Goal: Task Accomplishment & Management: Complete application form

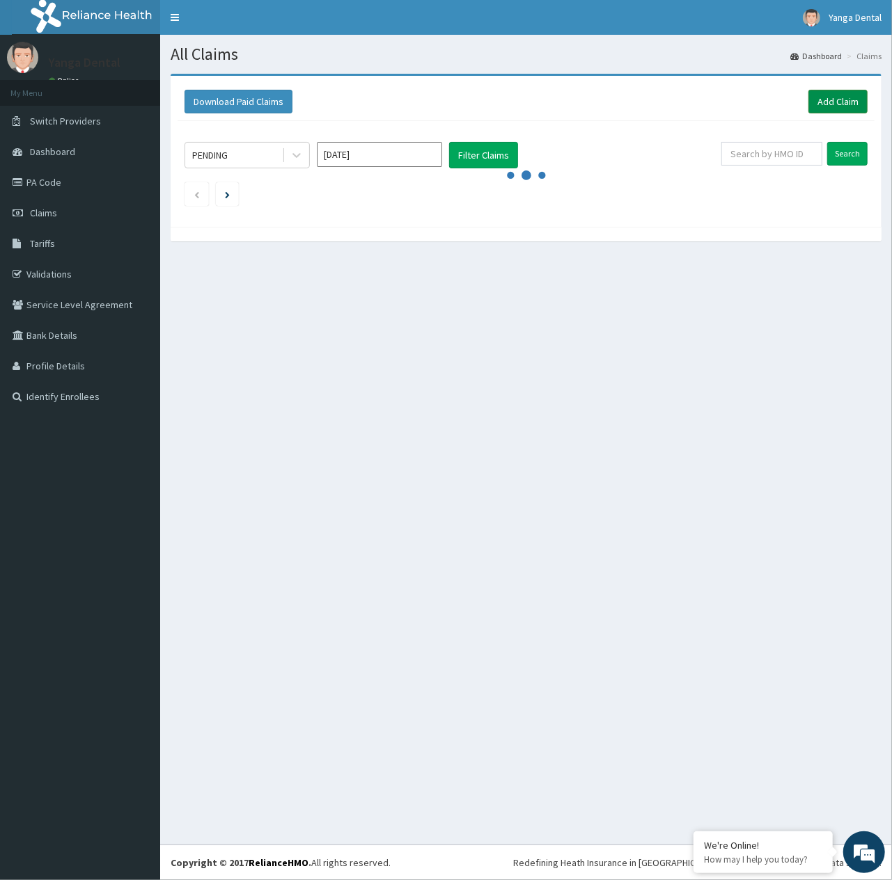
click at [839, 98] on link "Add Claim" at bounding box center [837, 102] width 59 height 24
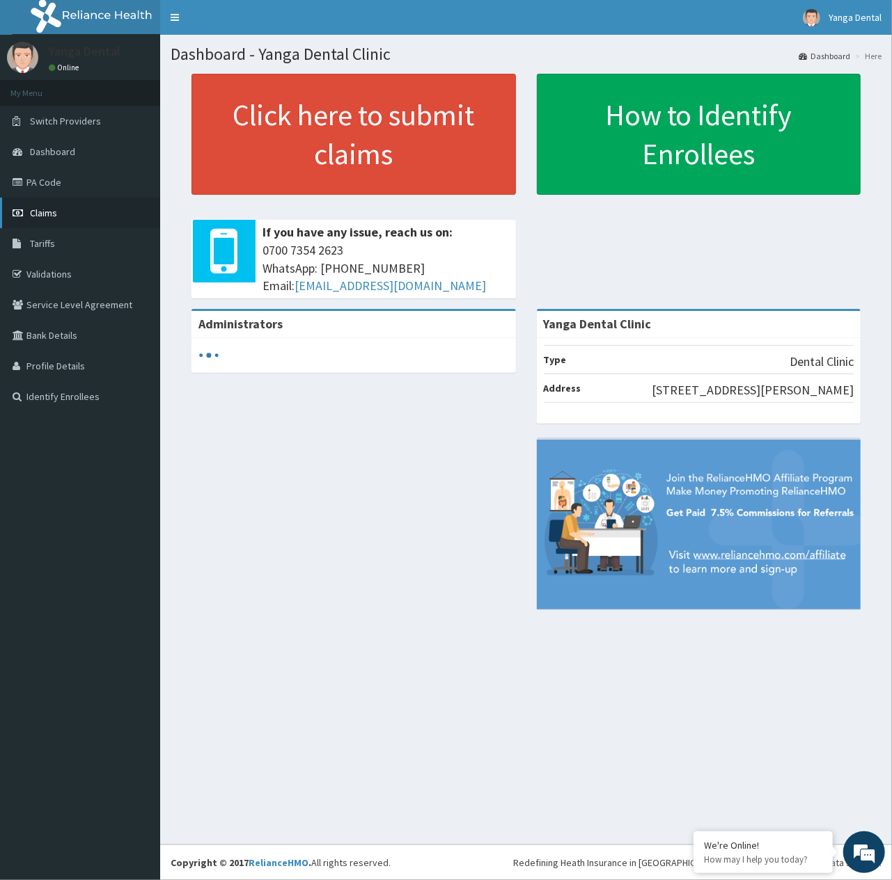
click at [52, 217] on span "Claims" at bounding box center [43, 213] width 27 height 13
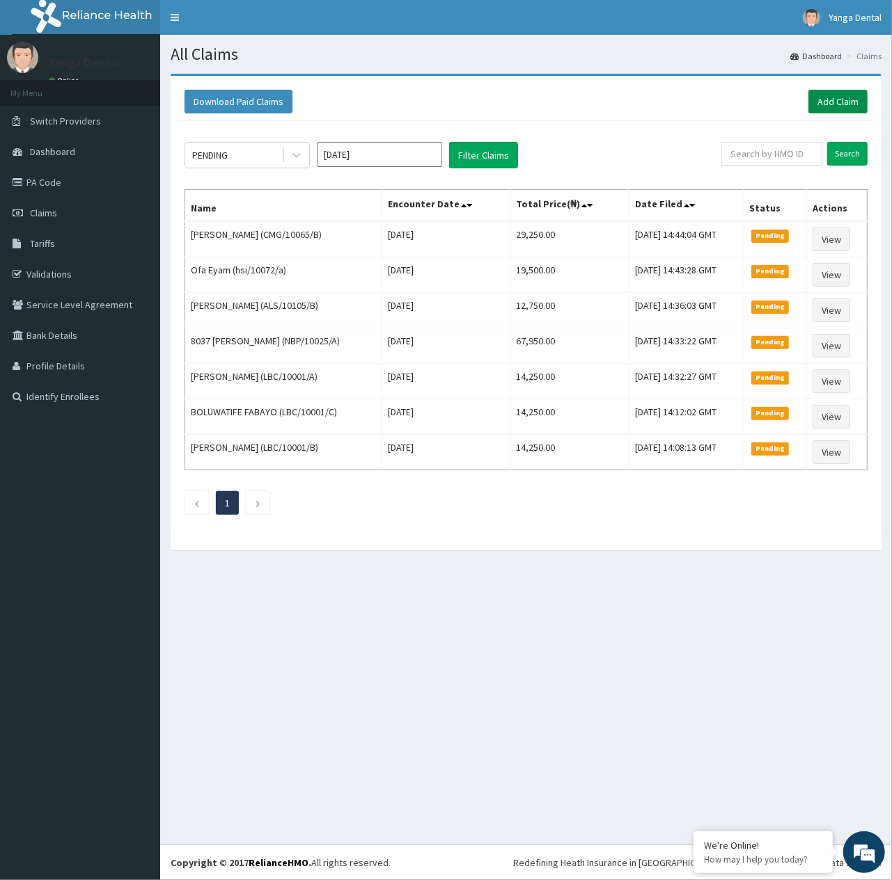
click at [828, 96] on link "Add Claim" at bounding box center [837, 102] width 59 height 24
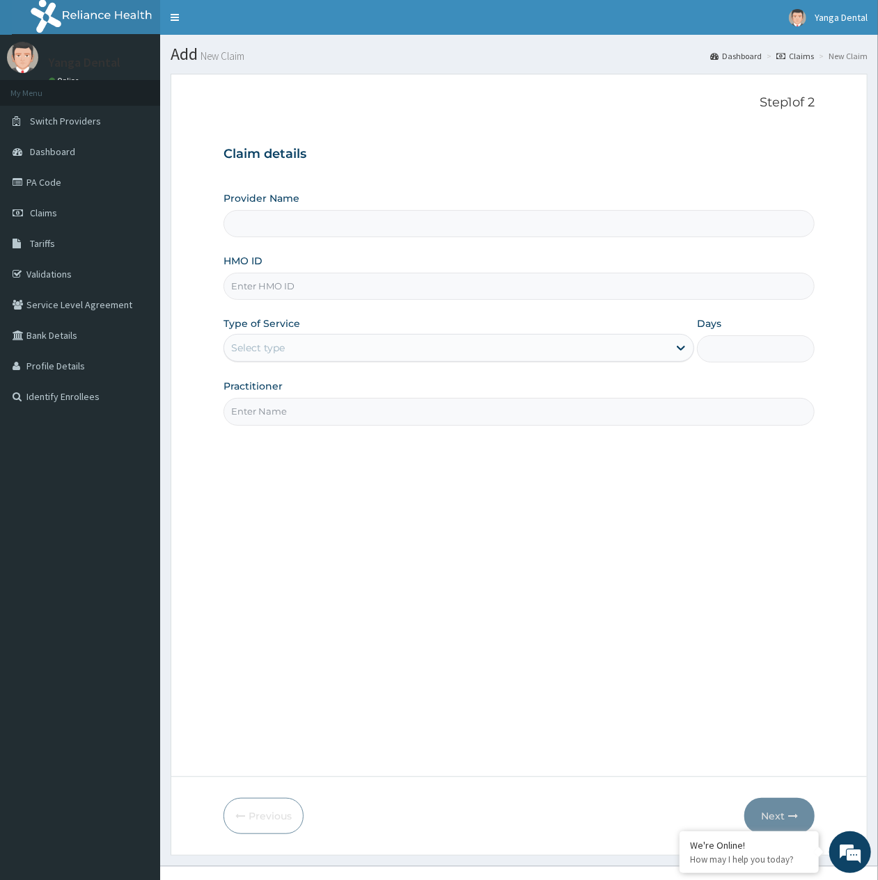
type input "Yanga Dental Clinic"
click at [615, 295] on input "HMO ID" at bounding box center [518, 286] width 591 height 27
paste input "IHY/10001/B"
type input "IHY/10001/B"
click at [601, 346] on div "Select type" at bounding box center [446, 348] width 444 height 22
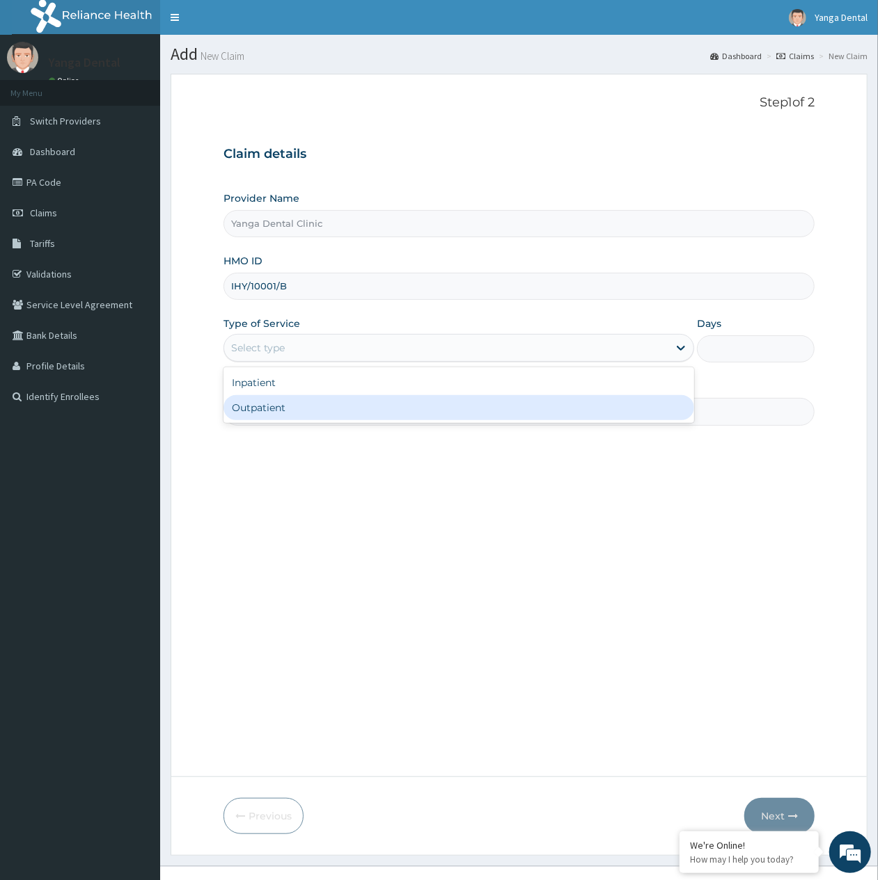
click at [546, 399] on div "Outpatient" at bounding box center [458, 407] width 470 height 25
type input "1"
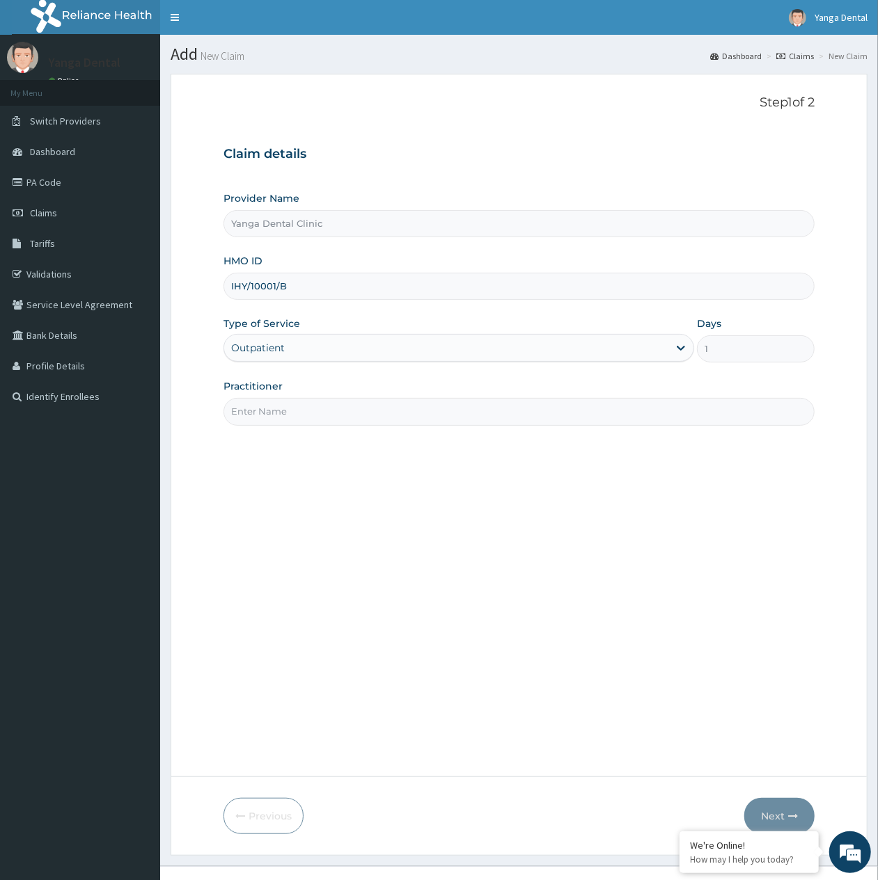
click at [537, 413] on input "Practitioner" at bounding box center [518, 411] width 591 height 27
type input "Ehis"
click at [780, 813] on button "Next" at bounding box center [779, 816] width 70 height 36
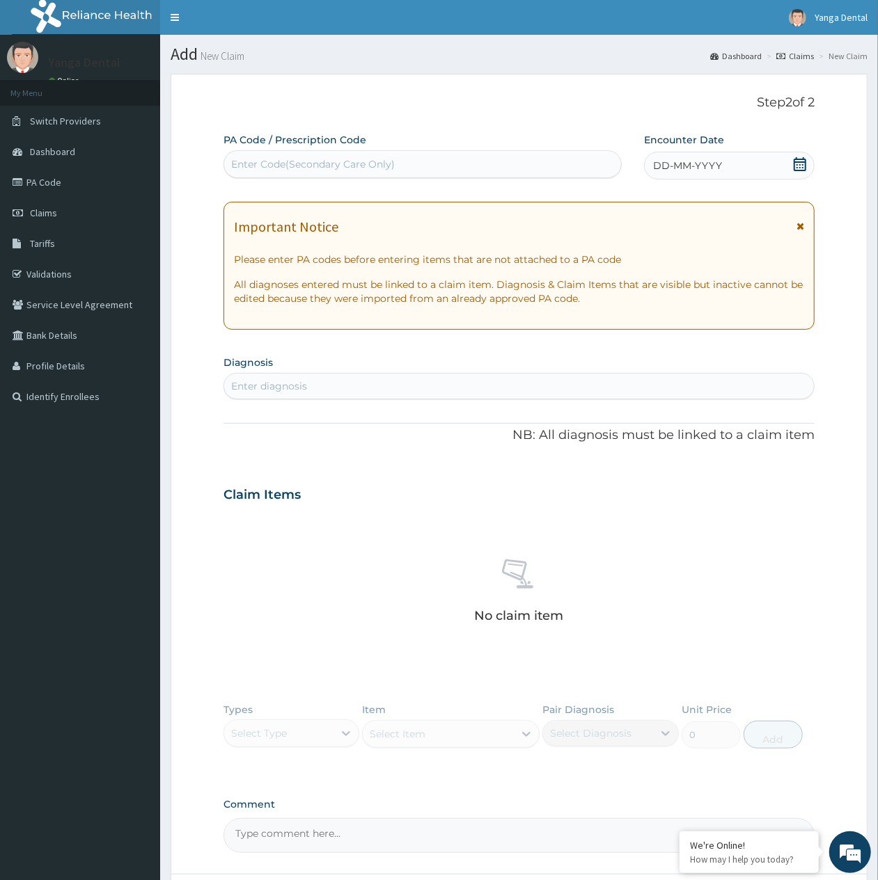
click at [561, 168] on div "Enter Code(Secondary Care Only)" at bounding box center [422, 164] width 397 height 22
paste input "PA/6E44D0"
type input "PA/6E44D0"
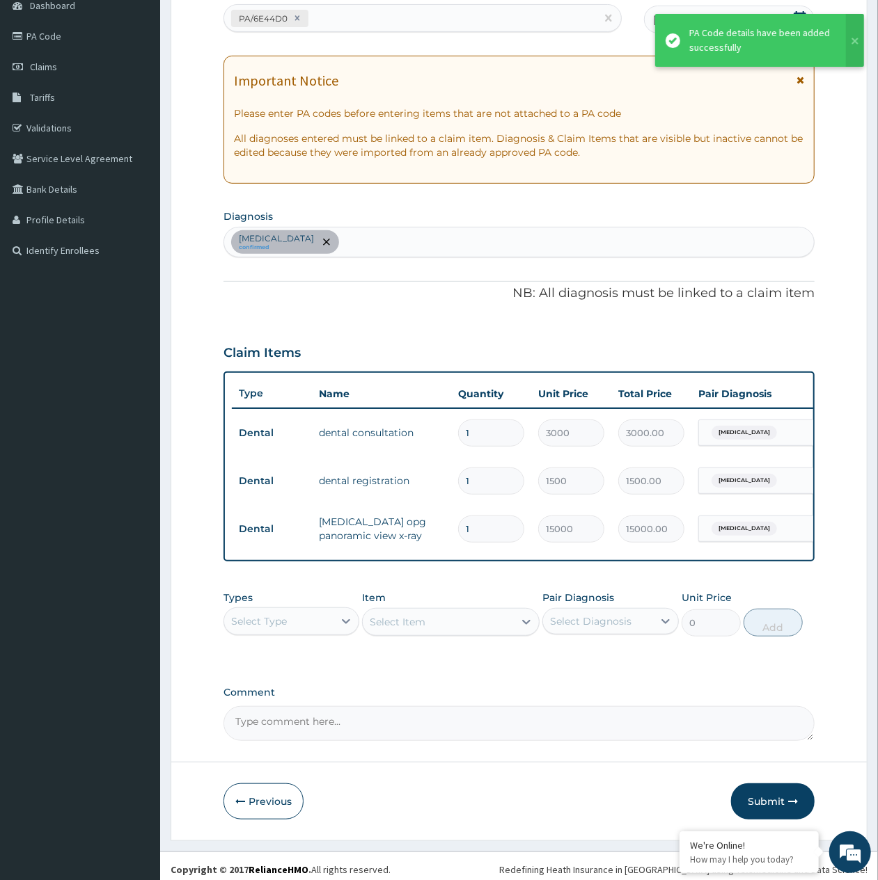
scroll to position [168, 0]
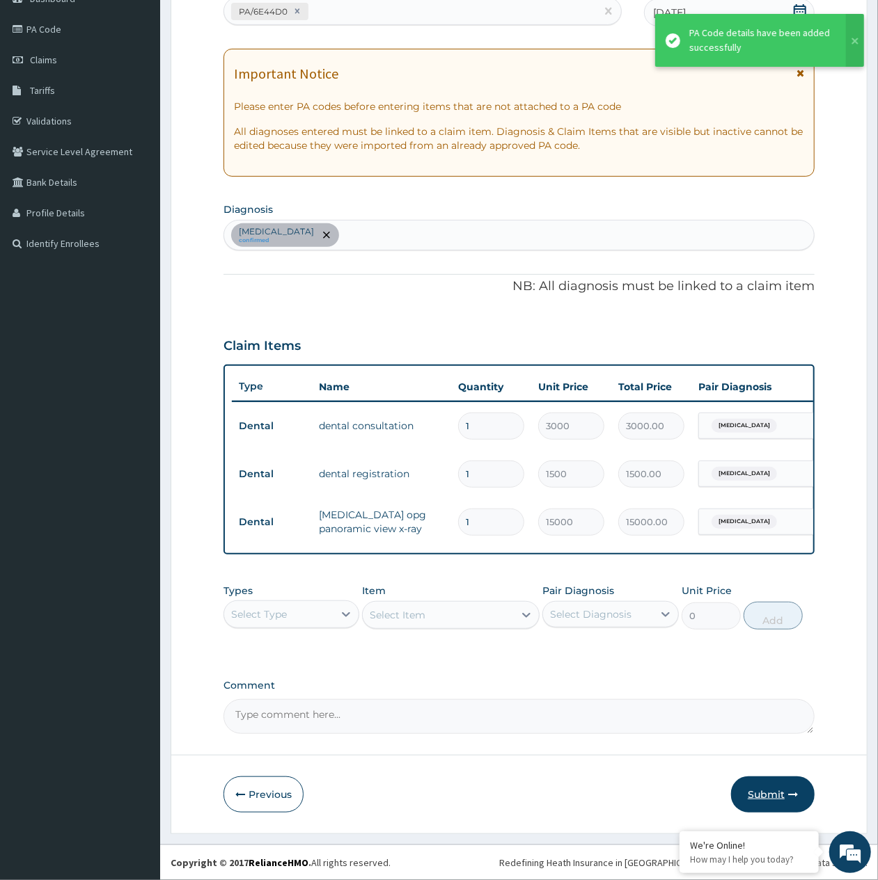
click at [768, 808] on button "Submit" at bounding box center [773, 795] width 84 height 36
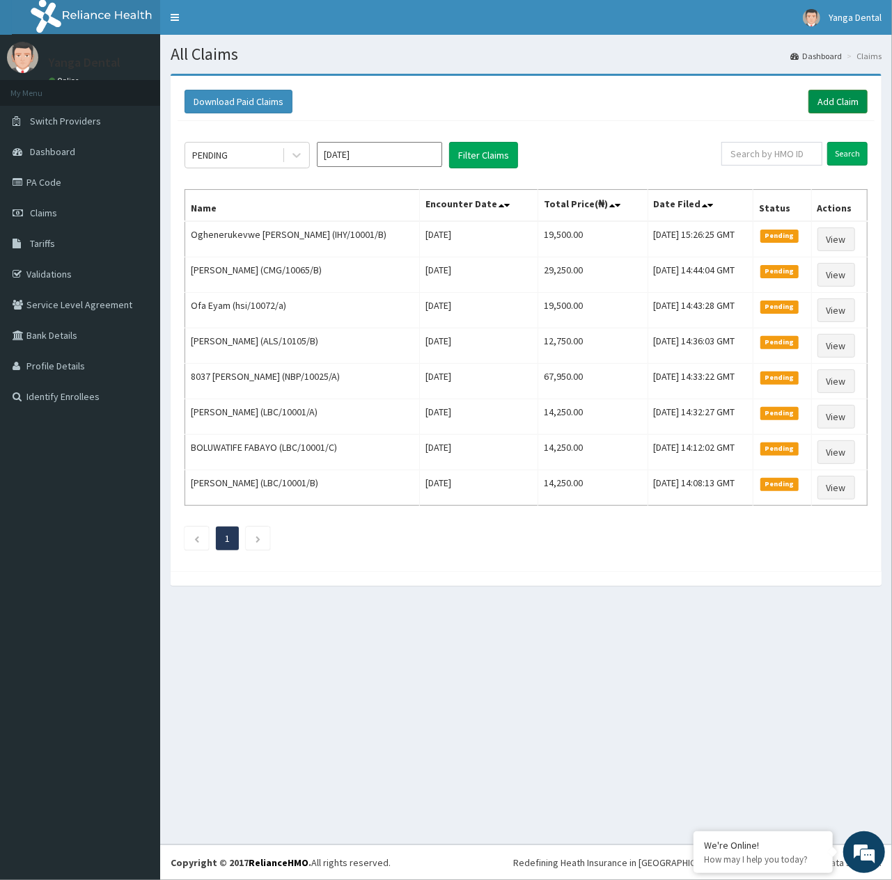
drag, startPoint x: 0, startPoint y: 0, endPoint x: 853, endPoint y: 110, distance: 860.3
click at [853, 110] on link "Add Claim" at bounding box center [837, 102] width 59 height 24
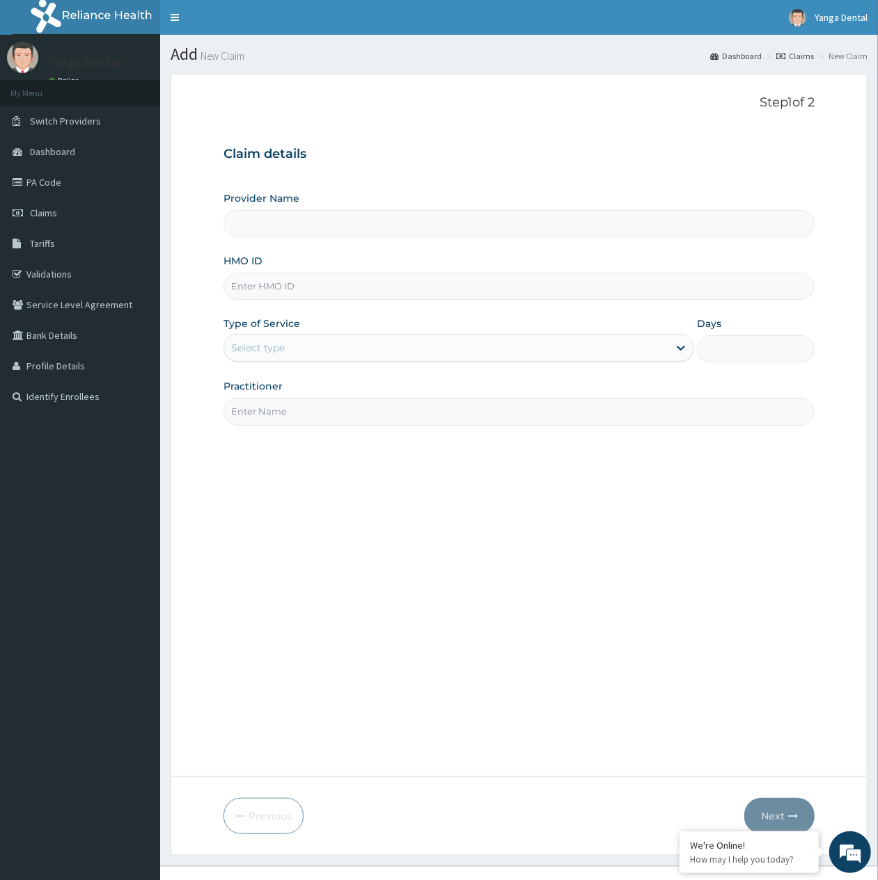
click at [365, 279] on input "HMO ID" at bounding box center [518, 286] width 591 height 27
paste input "WAK/10235/B"
type input "WAK/10235/B"
type input "Yanga Dental Clinic"
type input "WAK/10235/B"
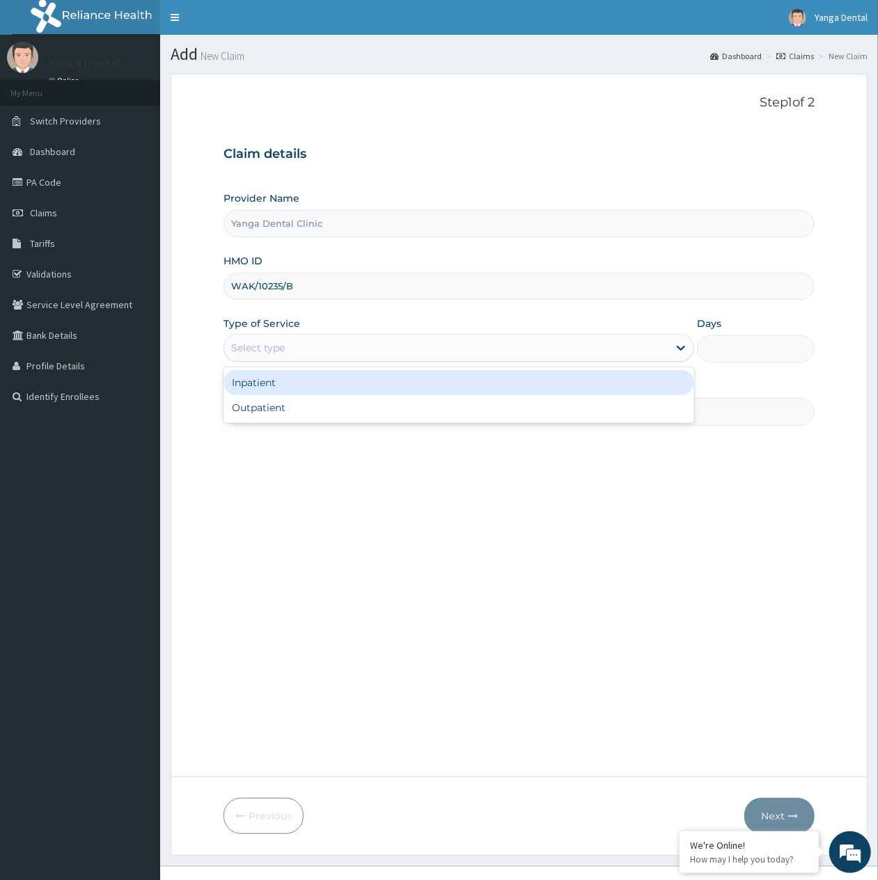
click at [359, 349] on div "Select type" at bounding box center [446, 348] width 444 height 22
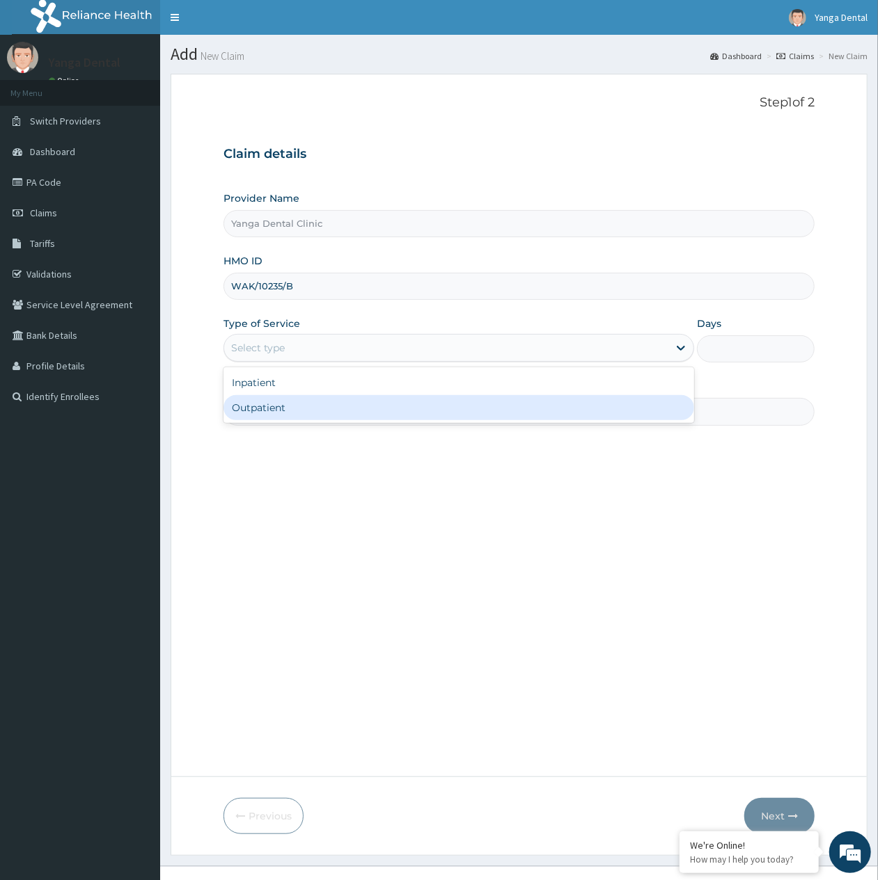
click at [351, 408] on div "Outpatient" at bounding box center [458, 407] width 470 height 25
type input "1"
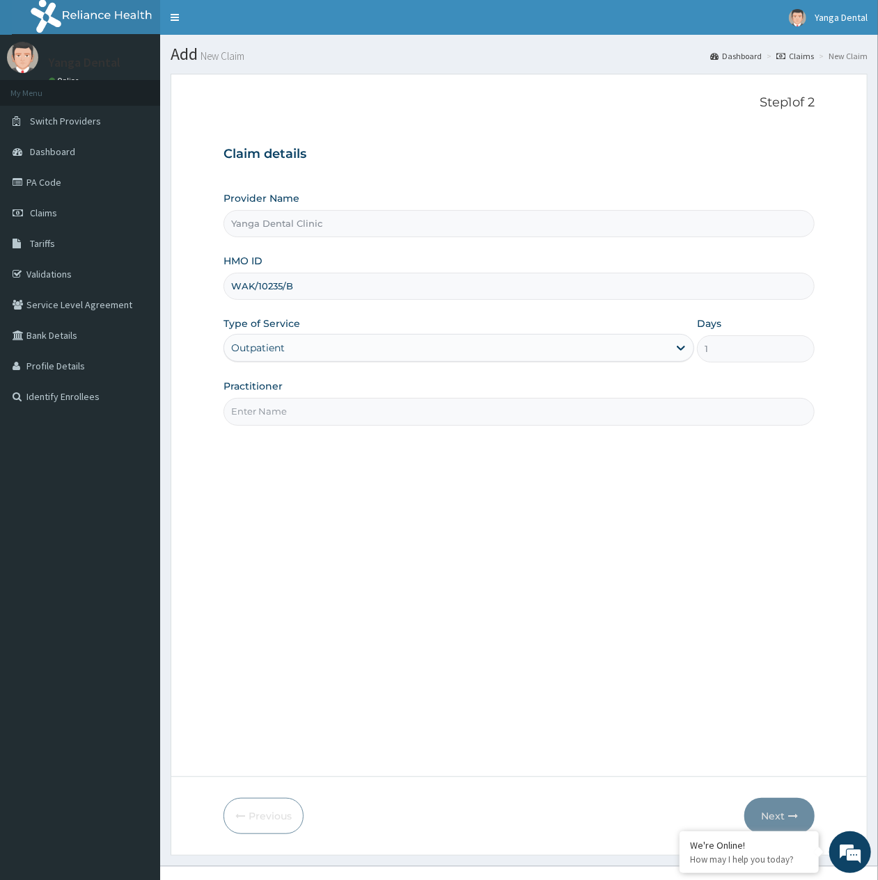
click at [366, 411] on input "Practitioner" at bounding box center [518, 411] width 591 height 27
type input "Ehis"
click at [760, 812] on button "Next" at bounding box center [779, 816] width 70 height 36
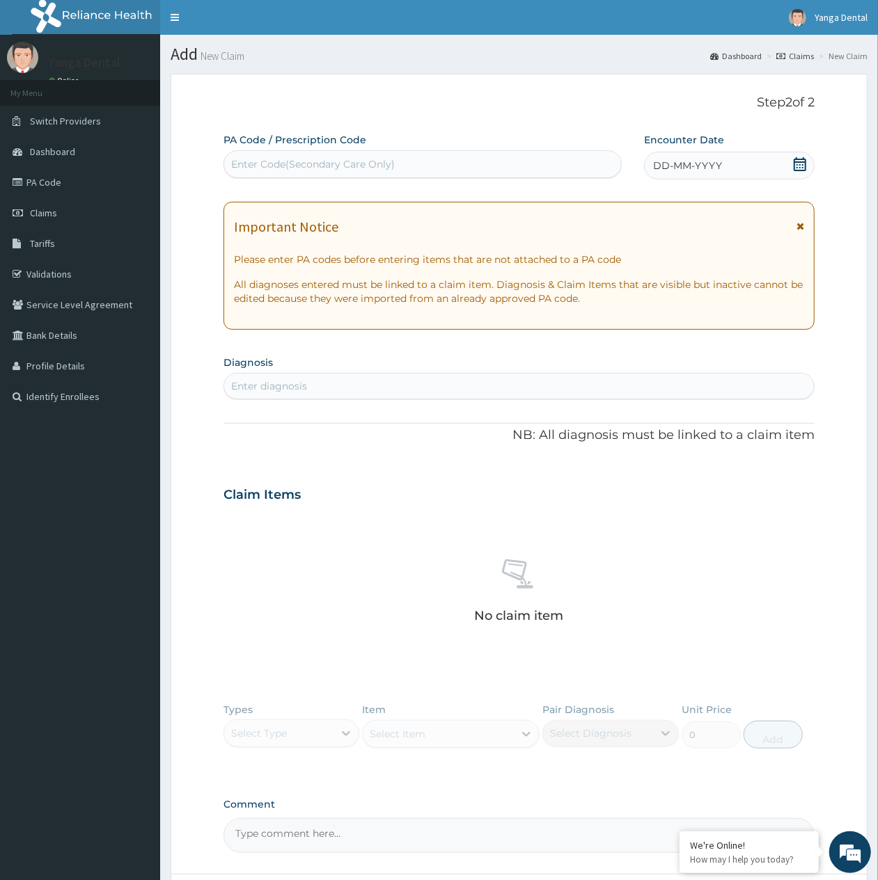
click at [562, 171] on div "Enter Code(Secondary Care Only)" at bounding box center [422, 164] width 397 height 22
paste input "PA/8B563F"
type input "PA/8B563F"
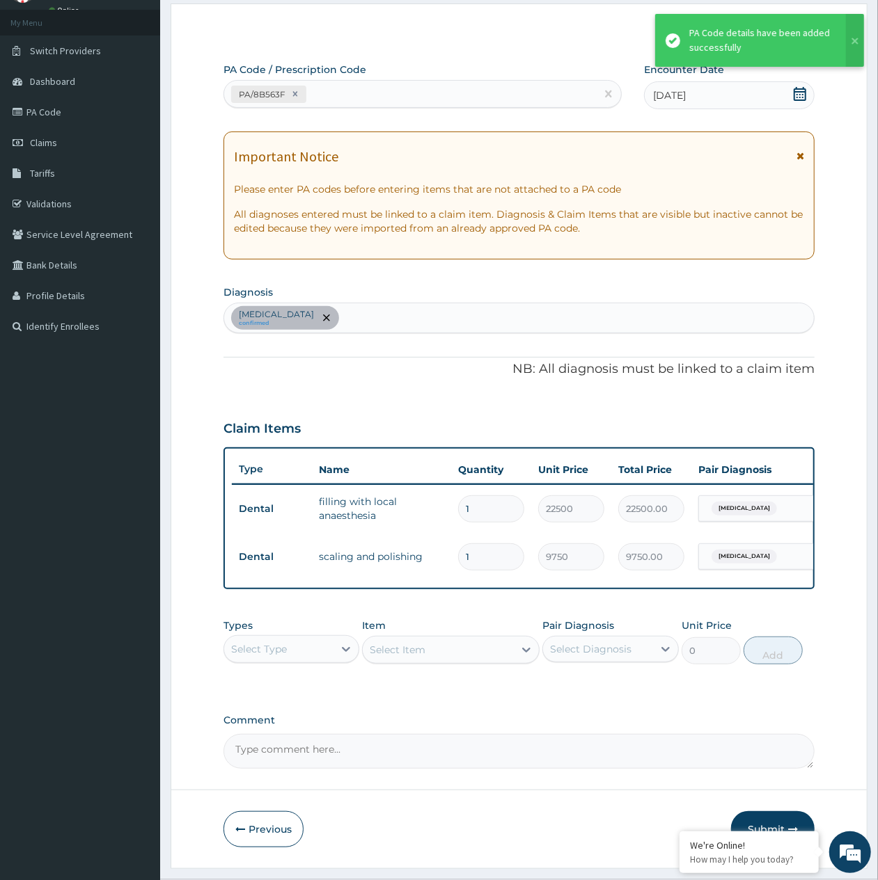
scroll to position [120, 0]
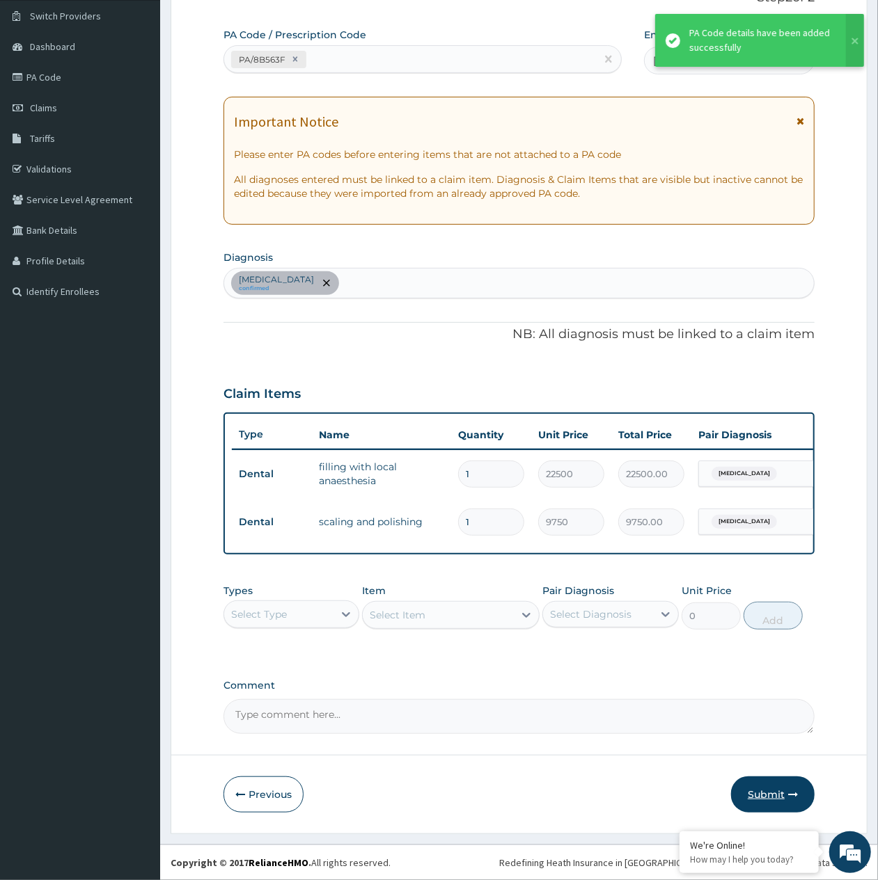
click at [773, 791] on button "Submit" at bounding box center [773, 795] width 84 height 36
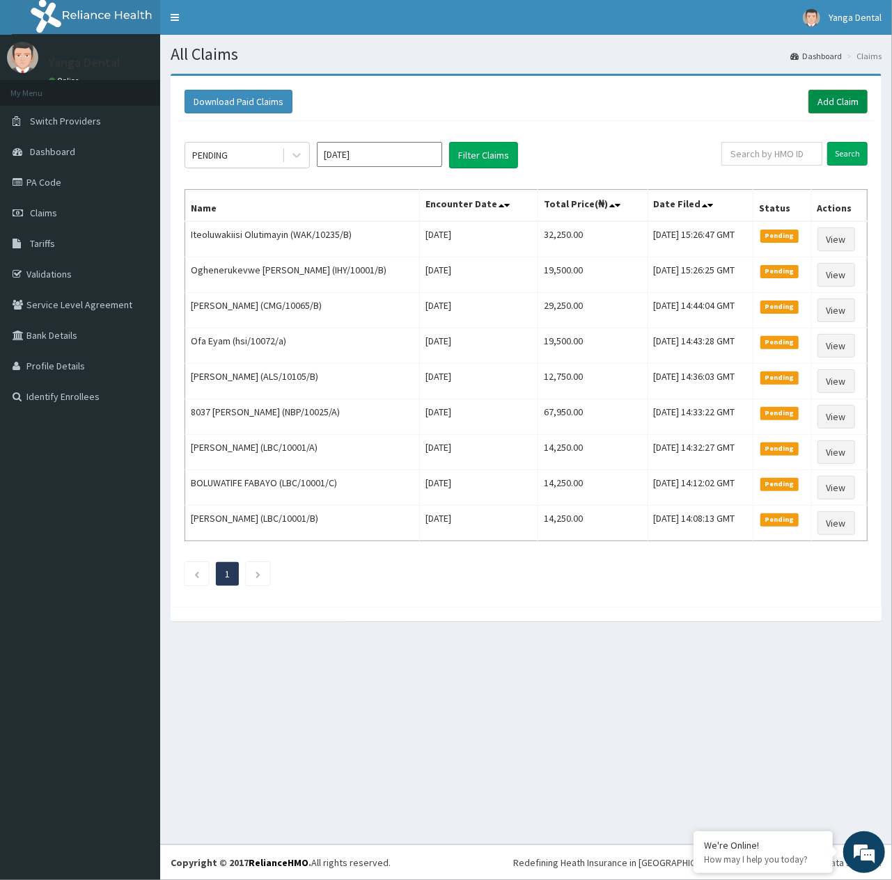
click at [847, 95] on link "Add Claim" at bounding box center [837, 102] width 59 height 24
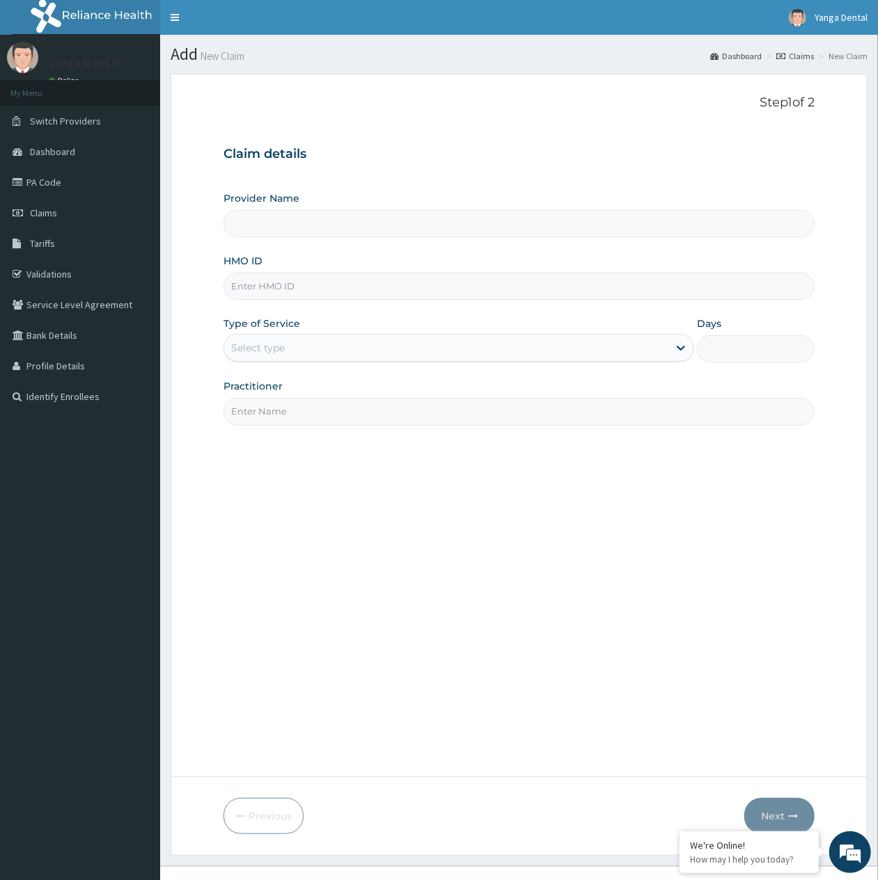
type input "Yanga Dental Clinic"
click at [487, 278] on input "HMO ID" at bounding box center [518, 286] width 591 height 27
paste input "WAK/10235/B"
type input "WAK/10235/B"
click at [421, 354] on div "Select type" at bounding box center [446, 348] width 444 height 22
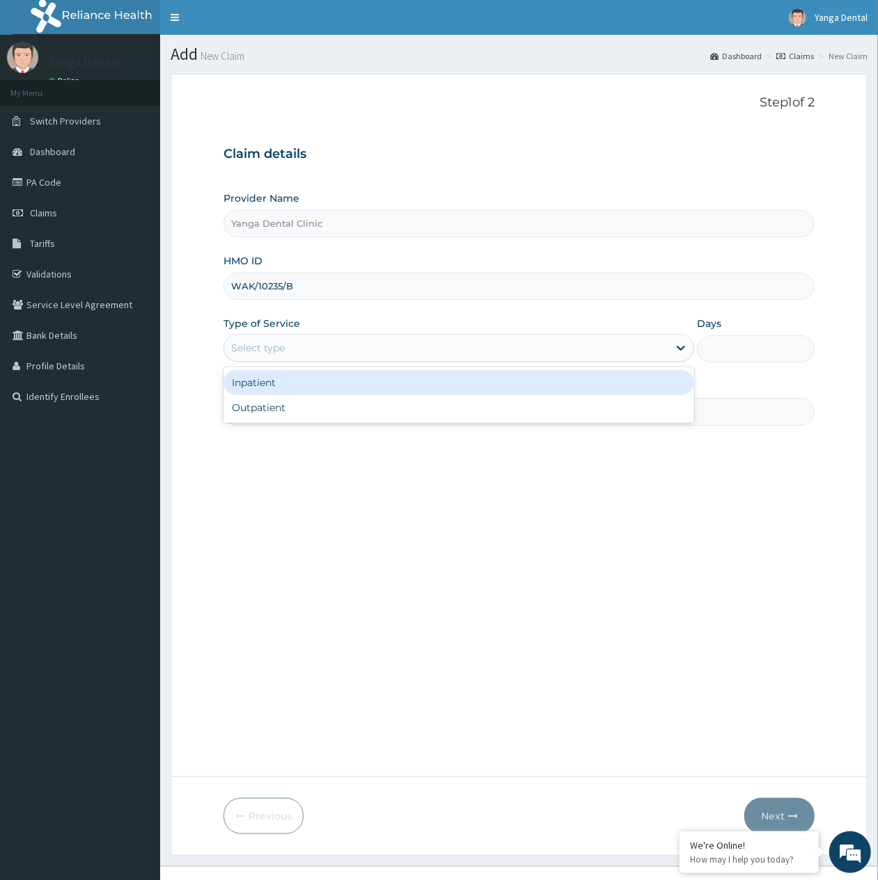
click at [413, 394] on div "Inpatient" at bounding box center [458, 382] width 470 height 25
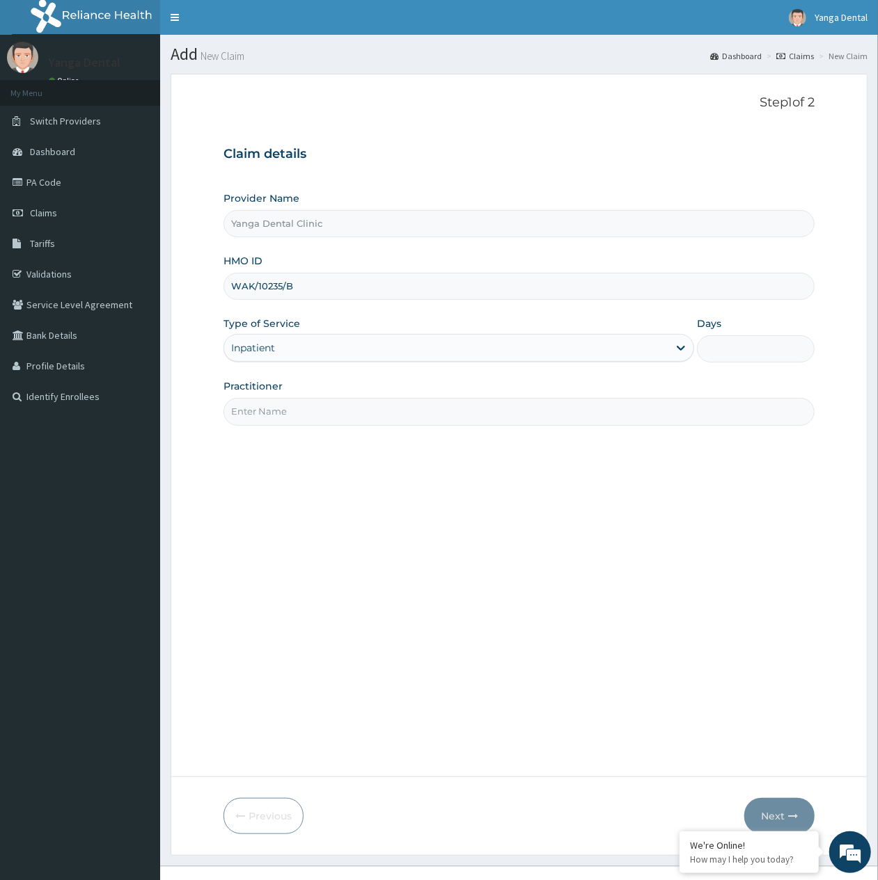
click at [418, 341] on div "Inpatient" at bounding box center [446, 348] width 444 height 22
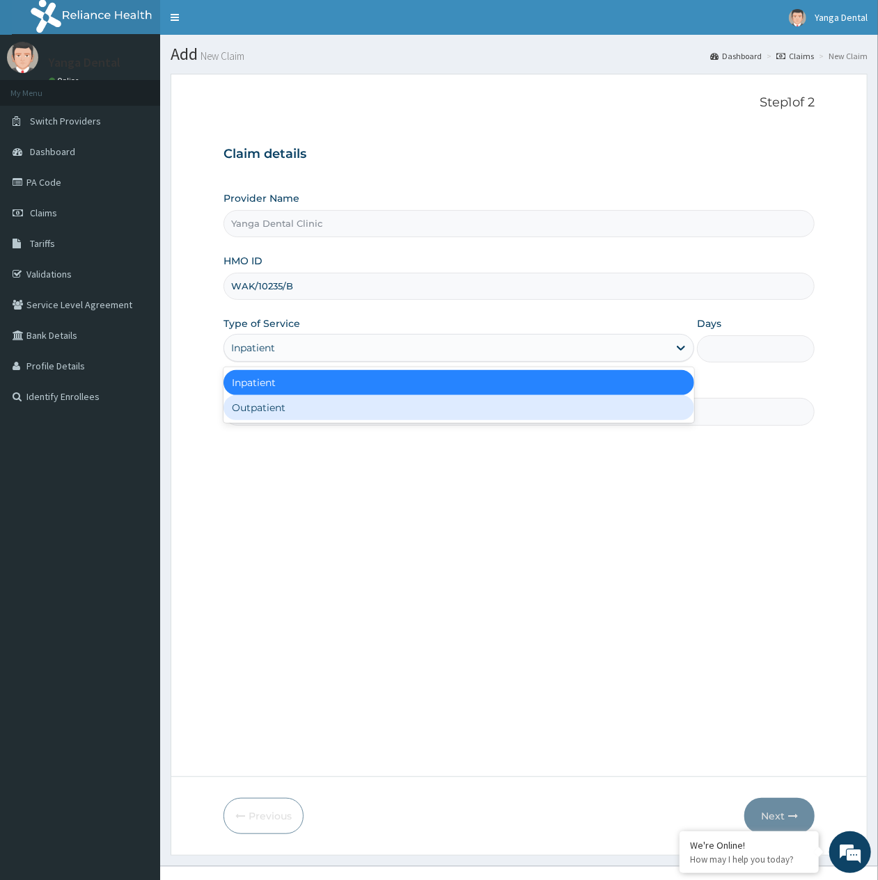
click at [384, 408] on div "Outpatient" at bounding box center [458, 407] width 470 height 25
type input "1"
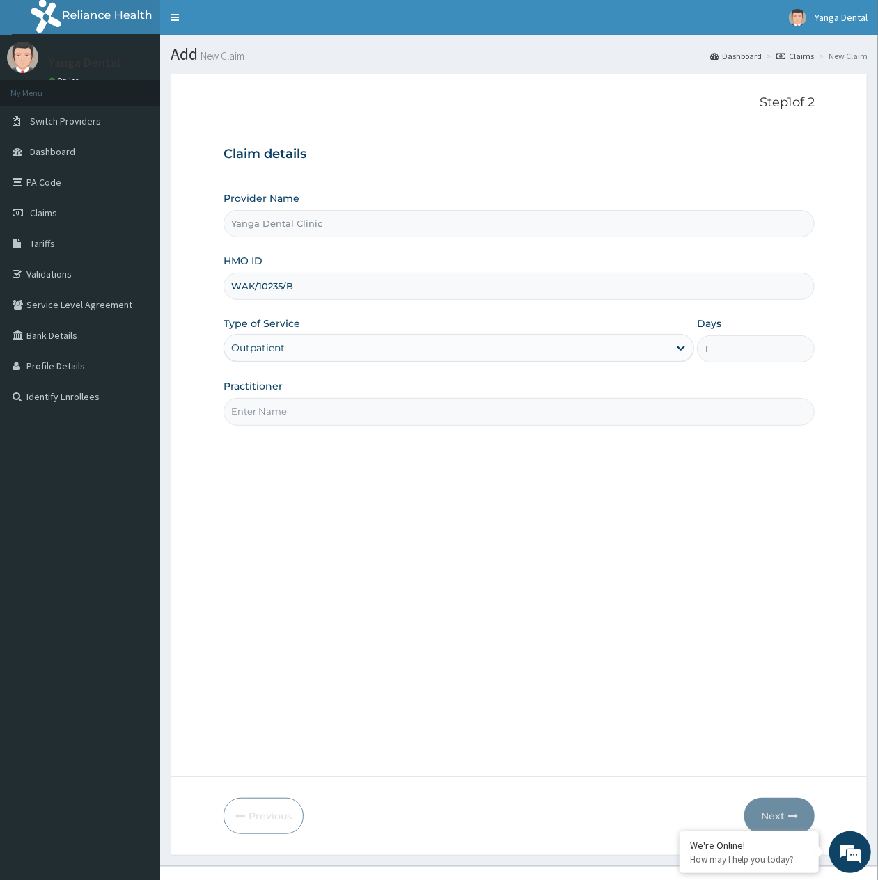
click at [384, 408] on input "Practitioner" at bounding box center [518, 411] width 591 height 27
type input "Ehis"
click at [789, 813] on icon "button" at bounding box center [793, 817] width 10 height 10
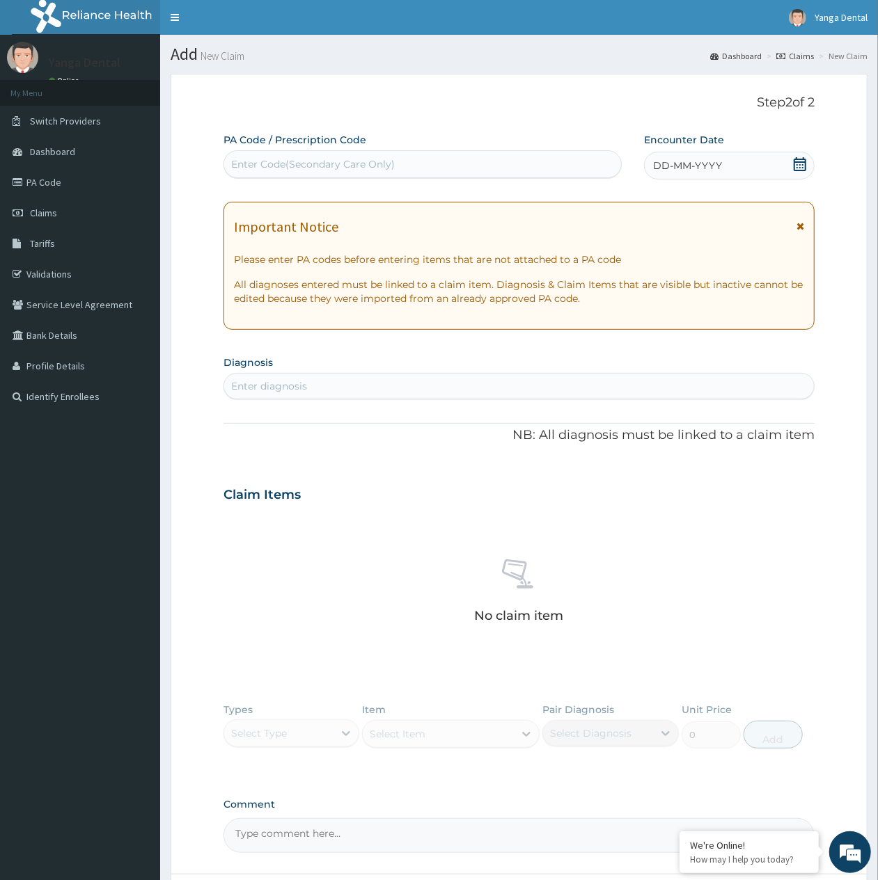
click at [319, 153] on div "Enter Code(Secondary Care Only)" at bounding box center [422, 164] width 397 height 22
paste input "PA/47F8A9"
type input "PA/47F8A9"
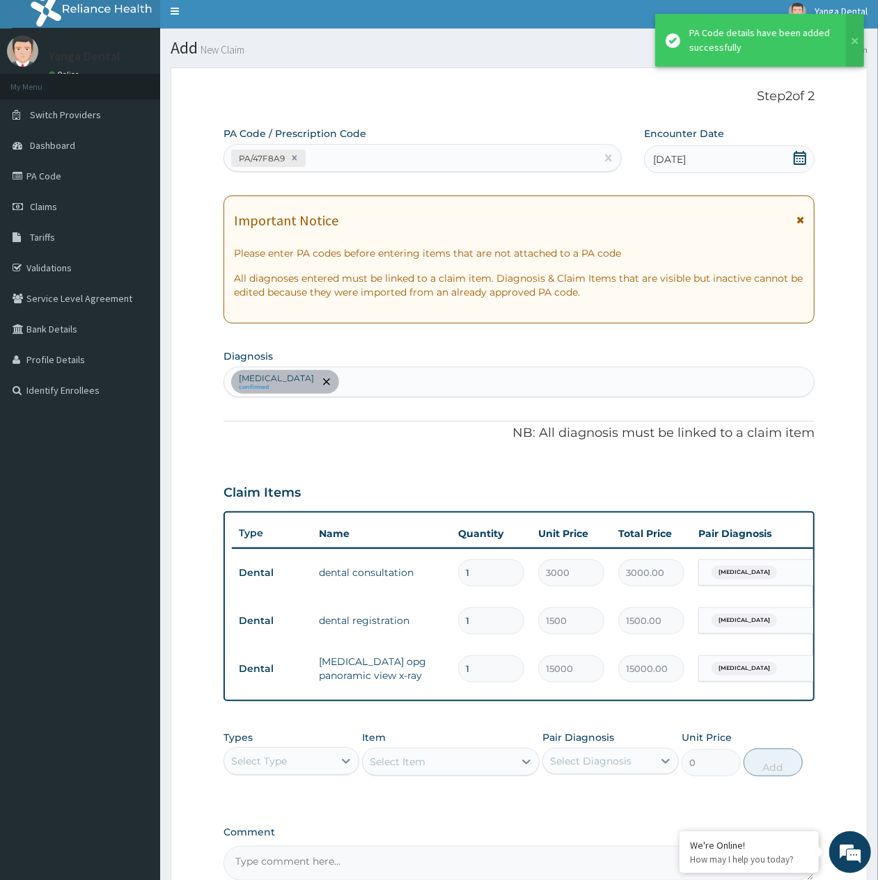
scroll to position [168, 0]
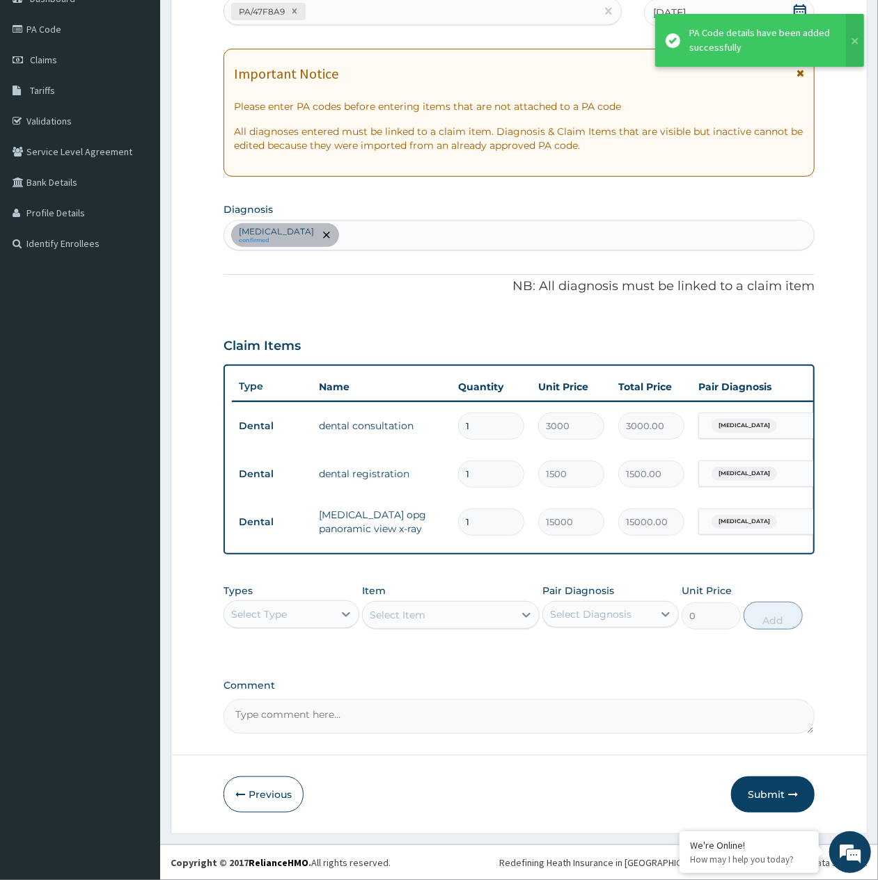
drag, startPoint x: 775, startPoint y: 788, endPoint x: 786, endPoint y: 782, distance: 13.1
click at [780, 784] on button "Submit" at bounding box center [773, 795] width 84 height 36
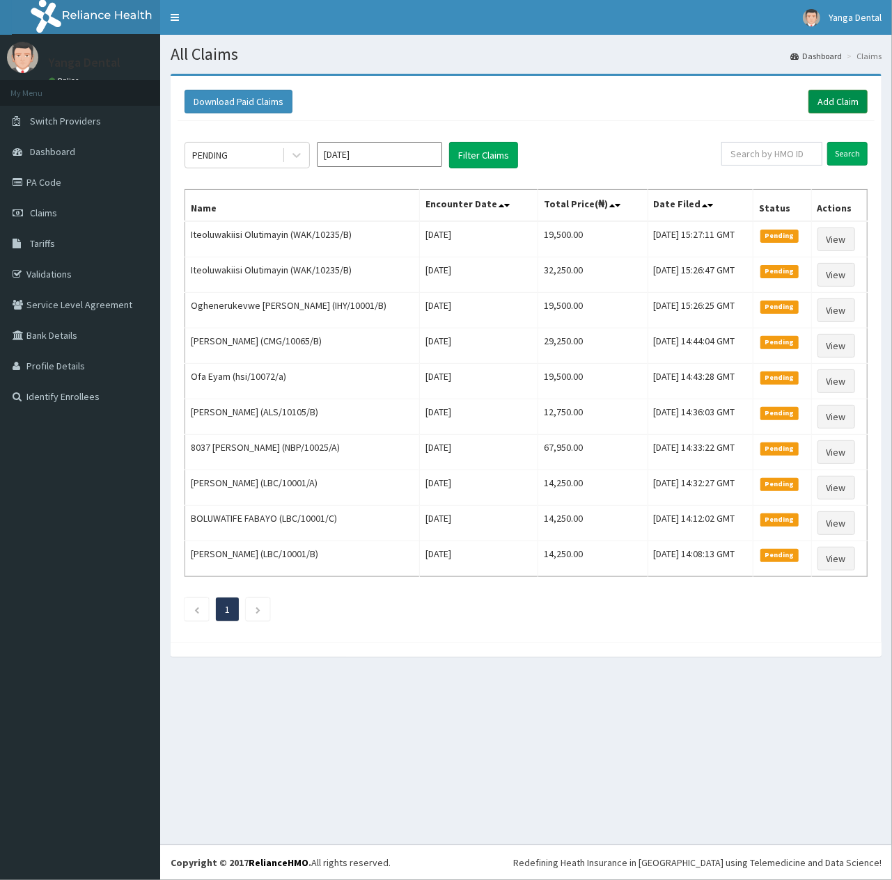
click at [857, 92] on link "Add Claim" at bounding box center [837, 102] width 59 height 24
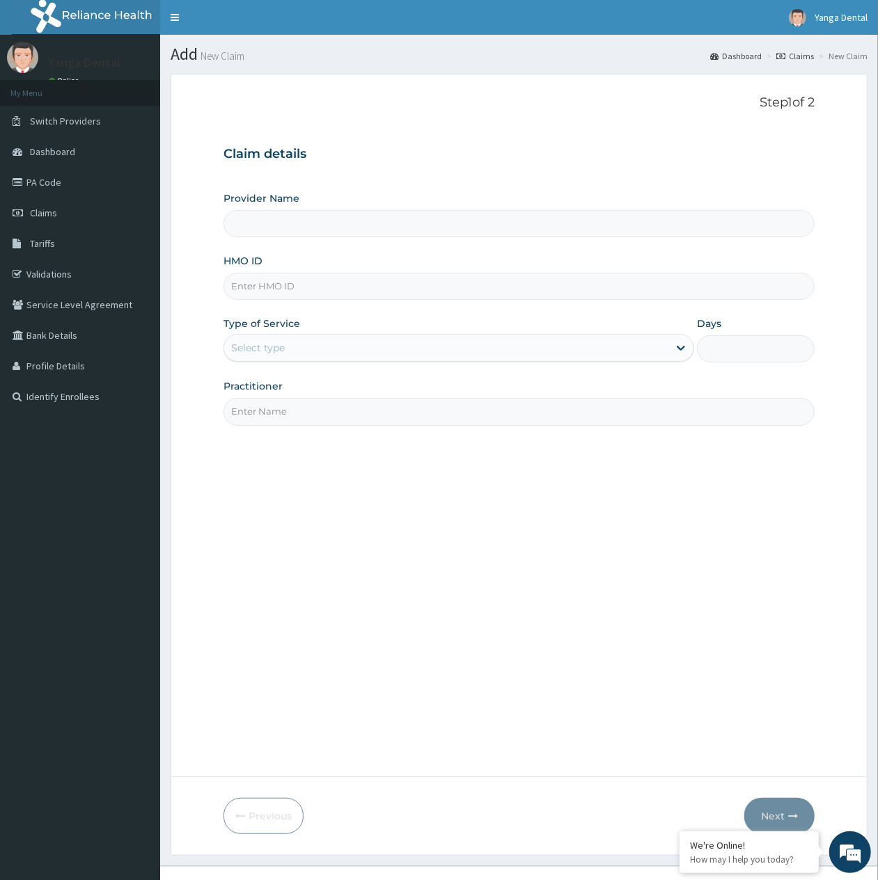
click at [304, 283] on input "HMO ID" at bounding box center [518, 286] width 591 height 27
paste input "ihy/10001/a"
type input "ihy/10001/a"
type input "Yanga Dental Clinic"
type input "ihy/10001/a"
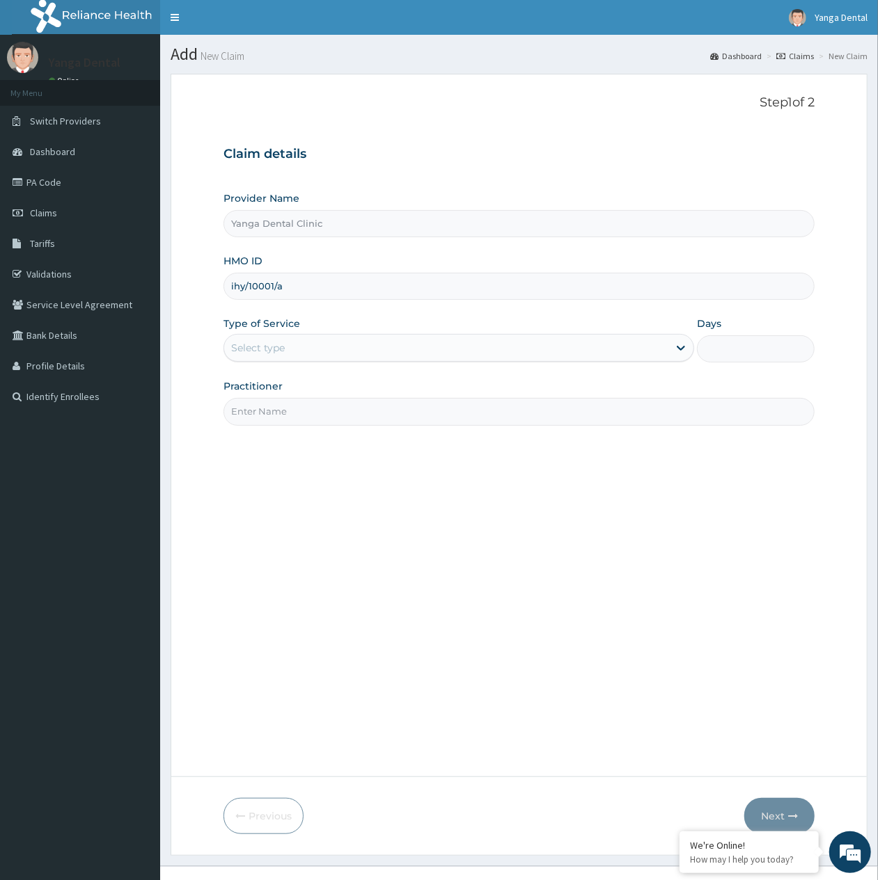
click at [342, 355] on div "Select type" at bounding box center [446, 348] width 444 height 22
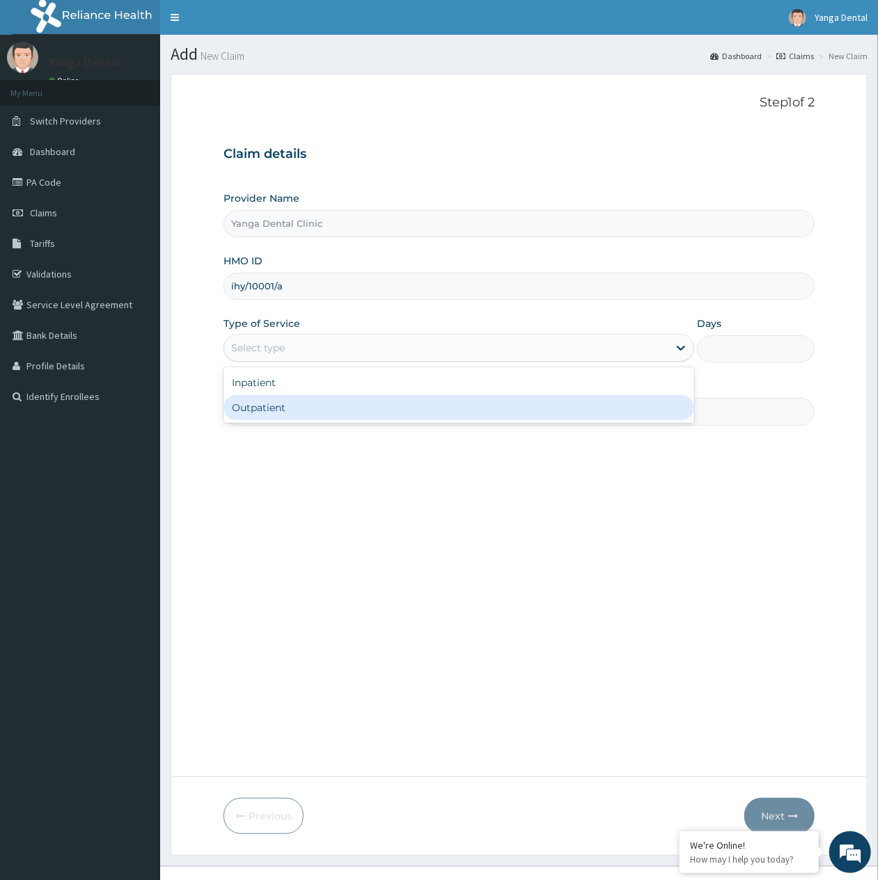
click at [354, 399] on div "Outpatient" at bounding box center [458, 407] width 470 height 25
type input "1"
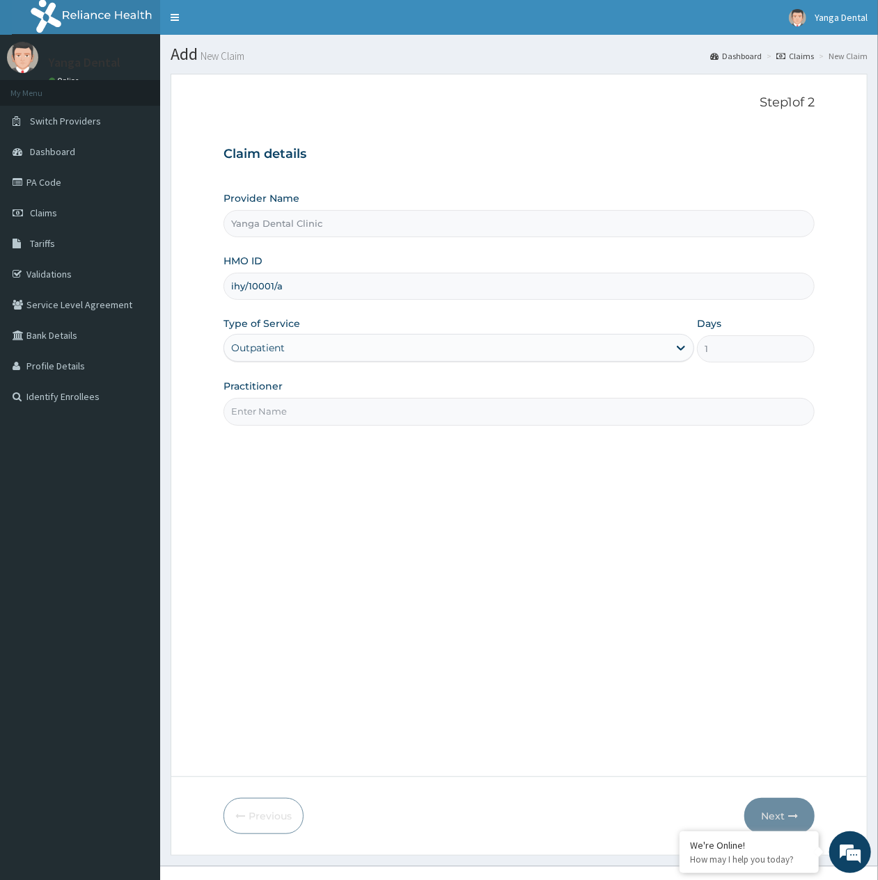
click at [354, 399] on div "Practitioner" at bounding box center [518, 402] width 591 height 46
click at [359, 425] on input "Practitioner" at bounding box center [518, 411] width 591 height 27
type input "Ehis"
click at [777, 800] on button "Next" at bounding box center [779, 816] width 70 height 36
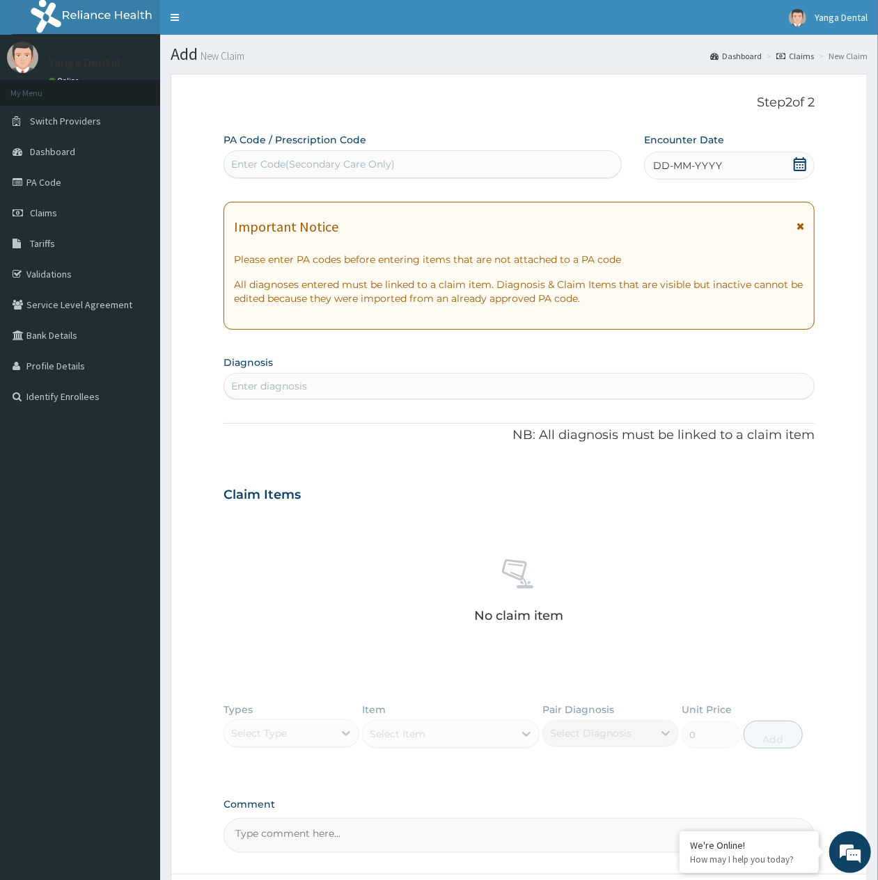
click at [501, 166] on div "Enter Code(Secondary Care Only)" at bounding box center [422, 164] width 397 height 22
paste input "PA/90C68B"
type input "PA/90C68B"
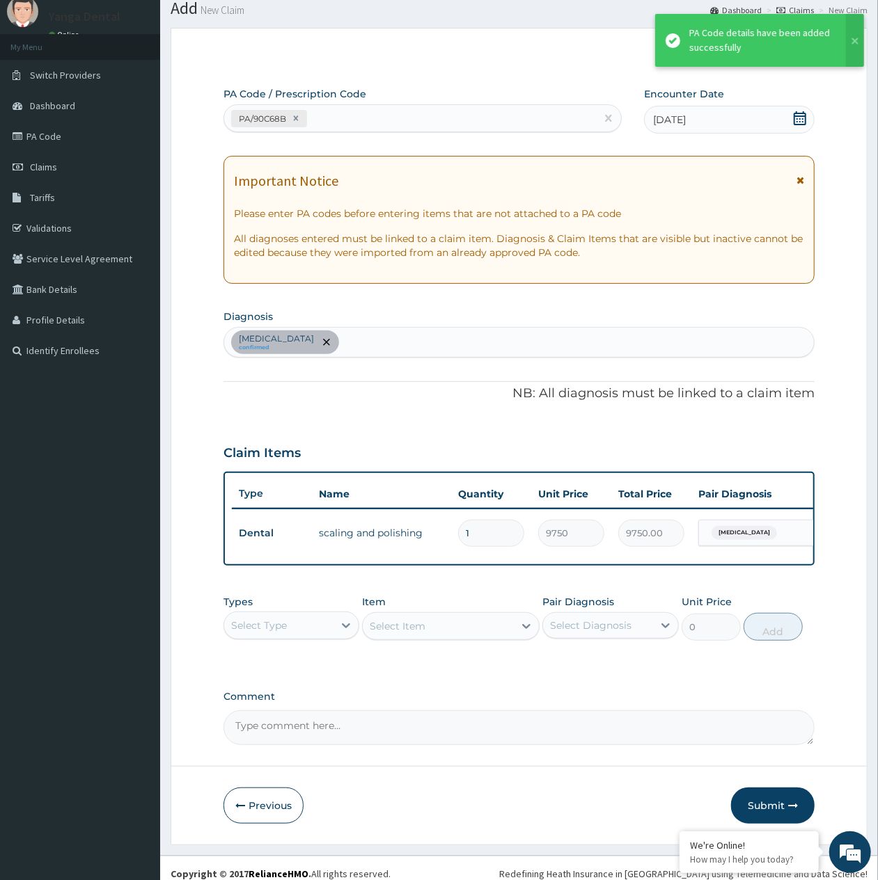
scroll to position [71, 0]
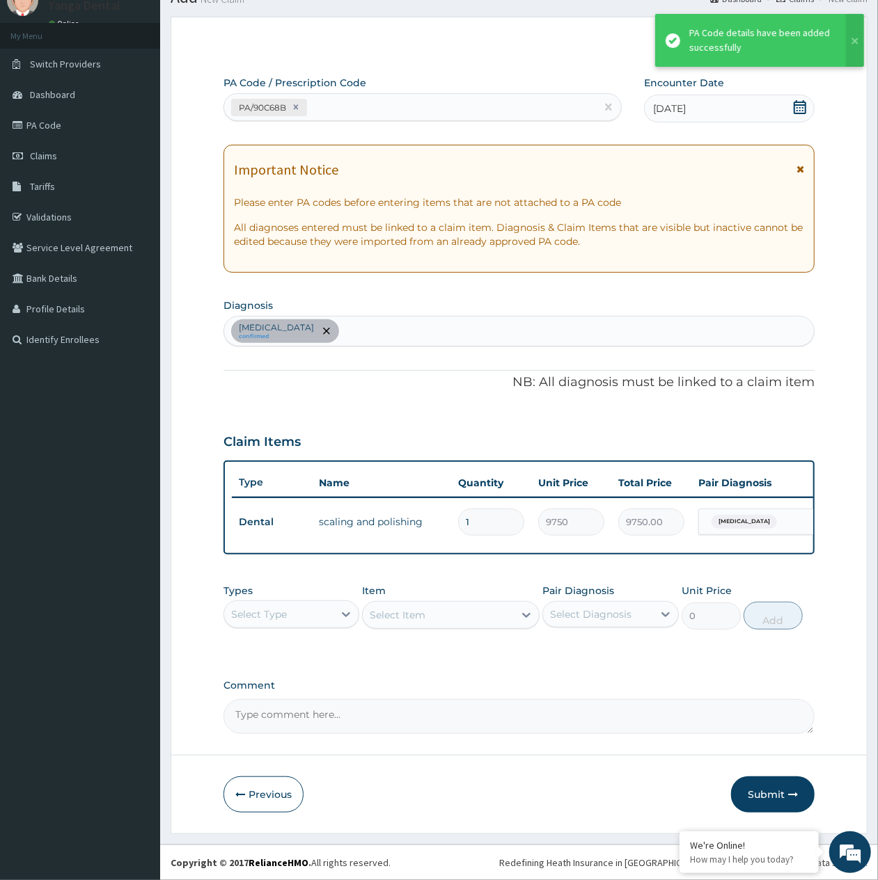
drag, startPoint x: 784, startPoint y: 800, endPoint x: 794, endPoint y: 806, distance: 11.8
click at [784, 802] on button "Submit" at bounding box center [773, 795] width 84 height 36
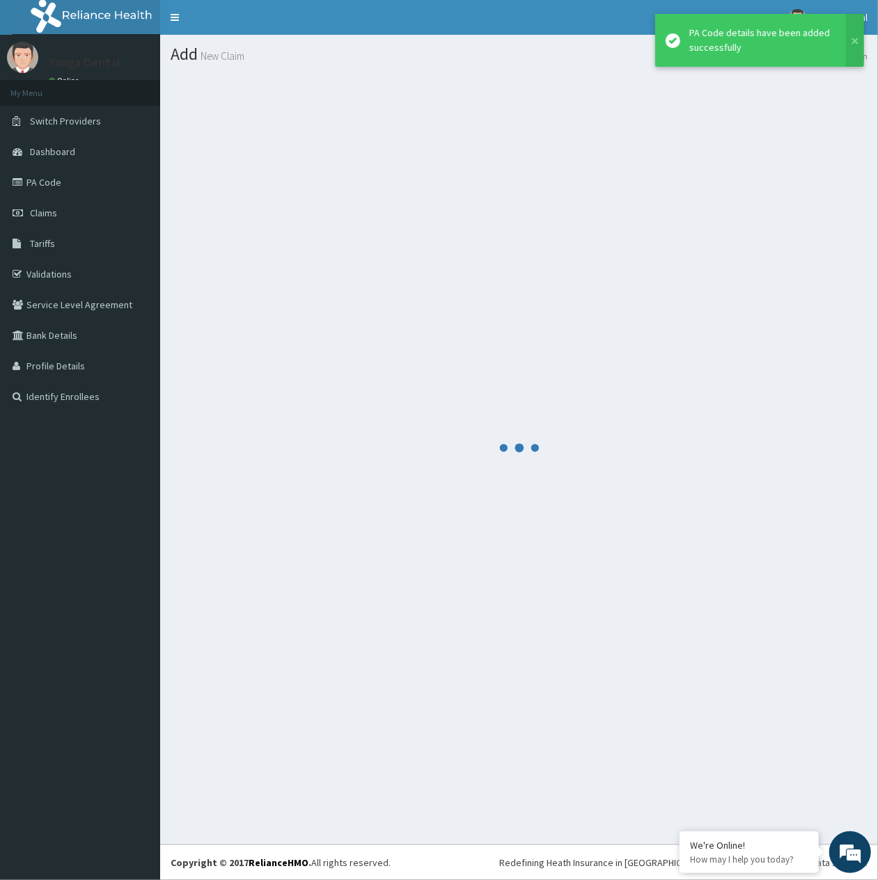
scroll to position [0, 0]
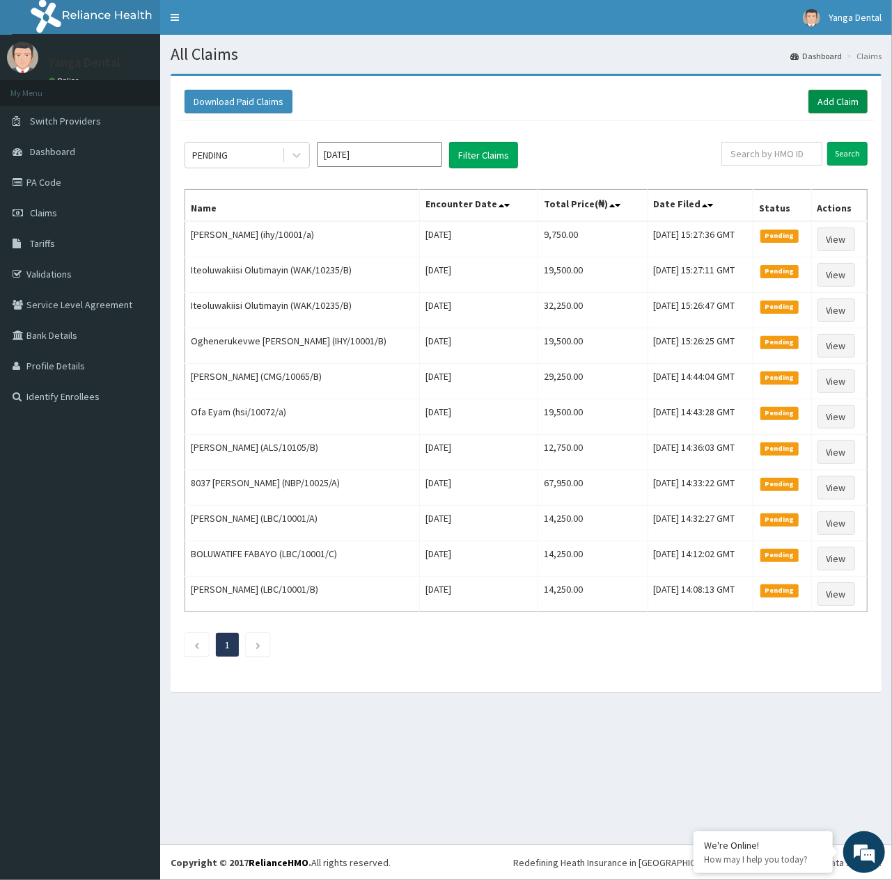
click at [816, 102] on link "Add Claim" at bounding box center [837, 102] width 59 height 24
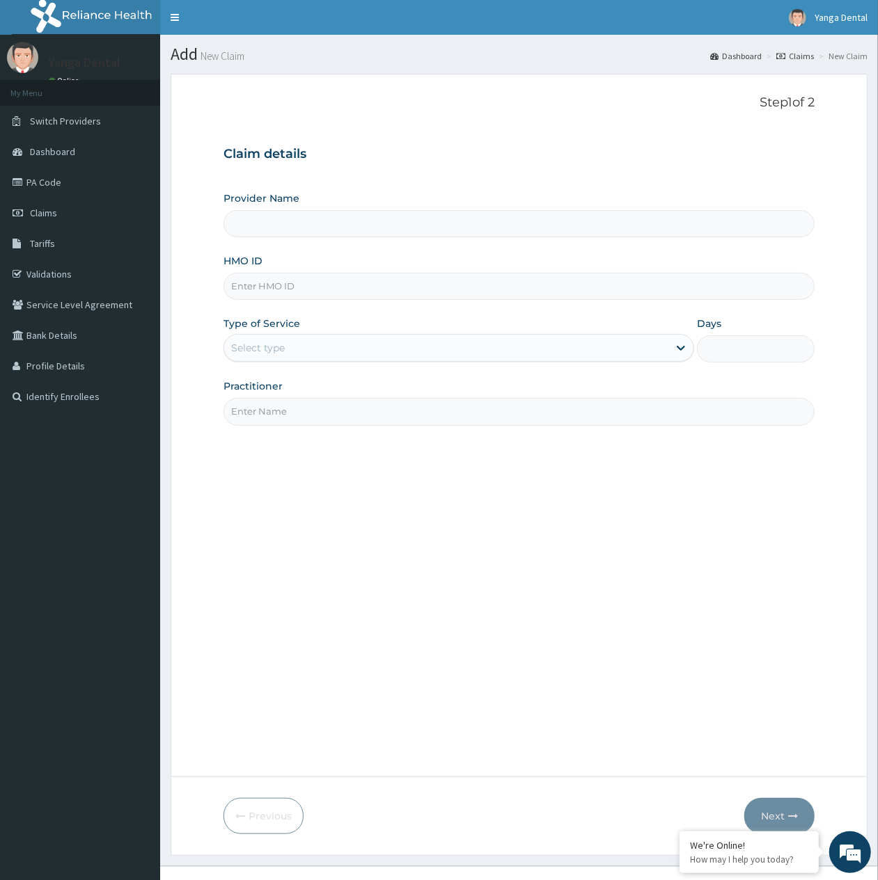
type input "Yanga Dental Clinic"
click at [307, 298] on input "HMO ID" at bounding box center [518, 286] width 591 height 27
paste input "IHY/10001/B"
type input "IHY/10001/B"
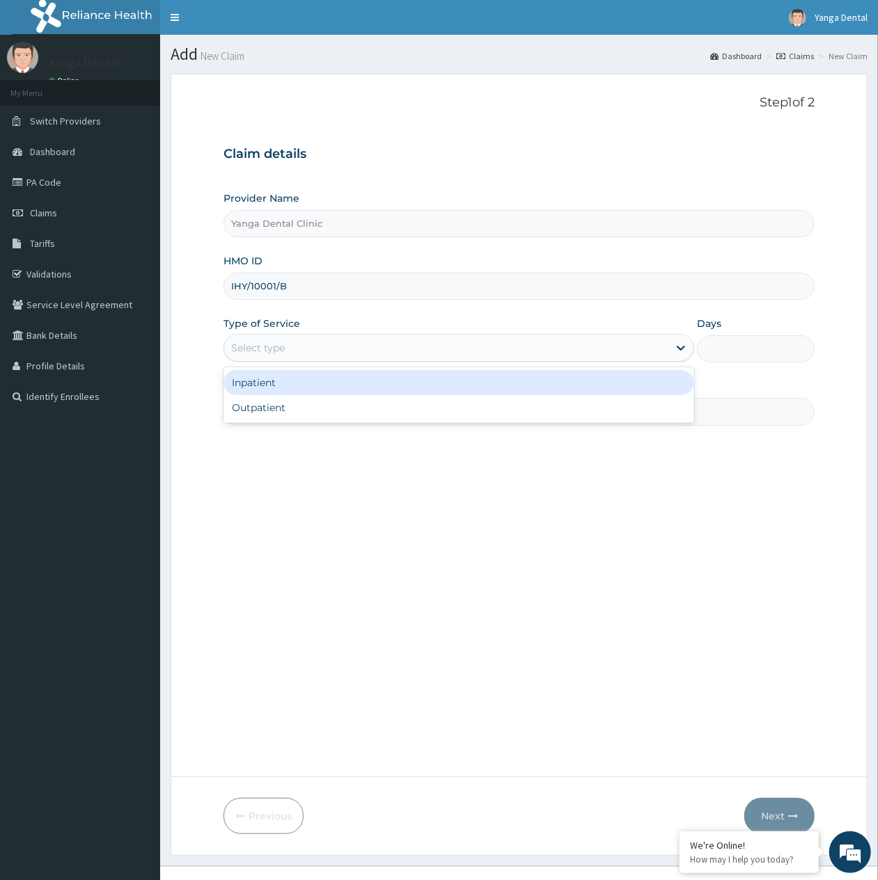
click at [310, 344] on div "Select type" at bounding box center [446, 348] width 444 height 22
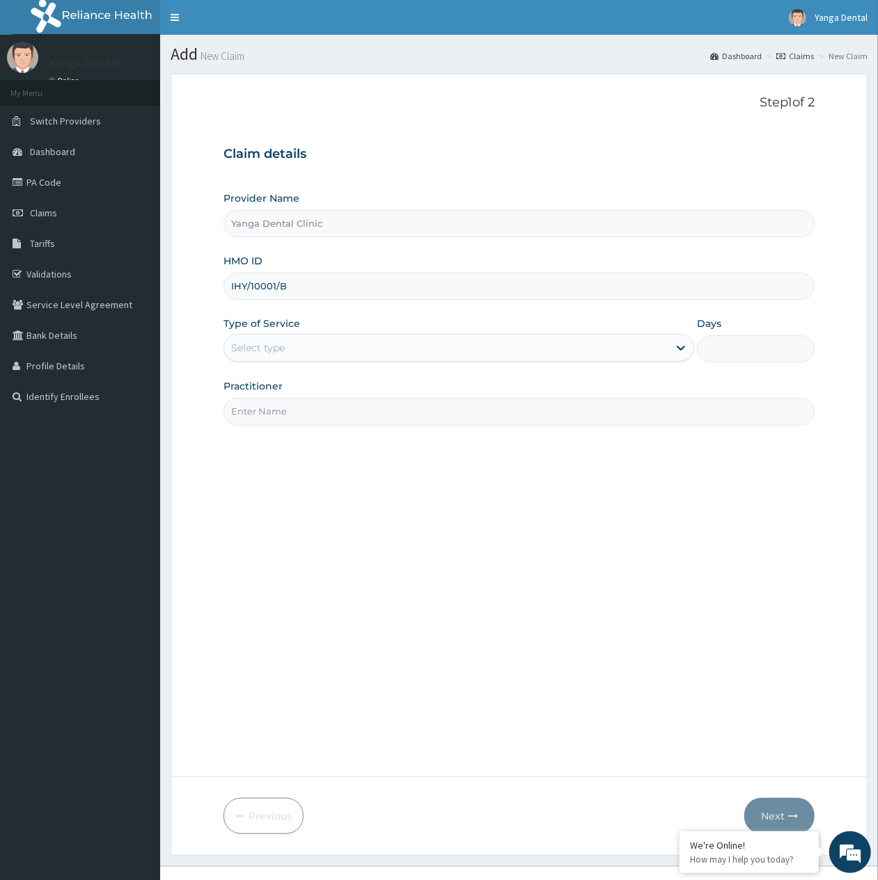
click at [340, 354] on div "Select type" at bounding box center [446, 348] width 444 height 22
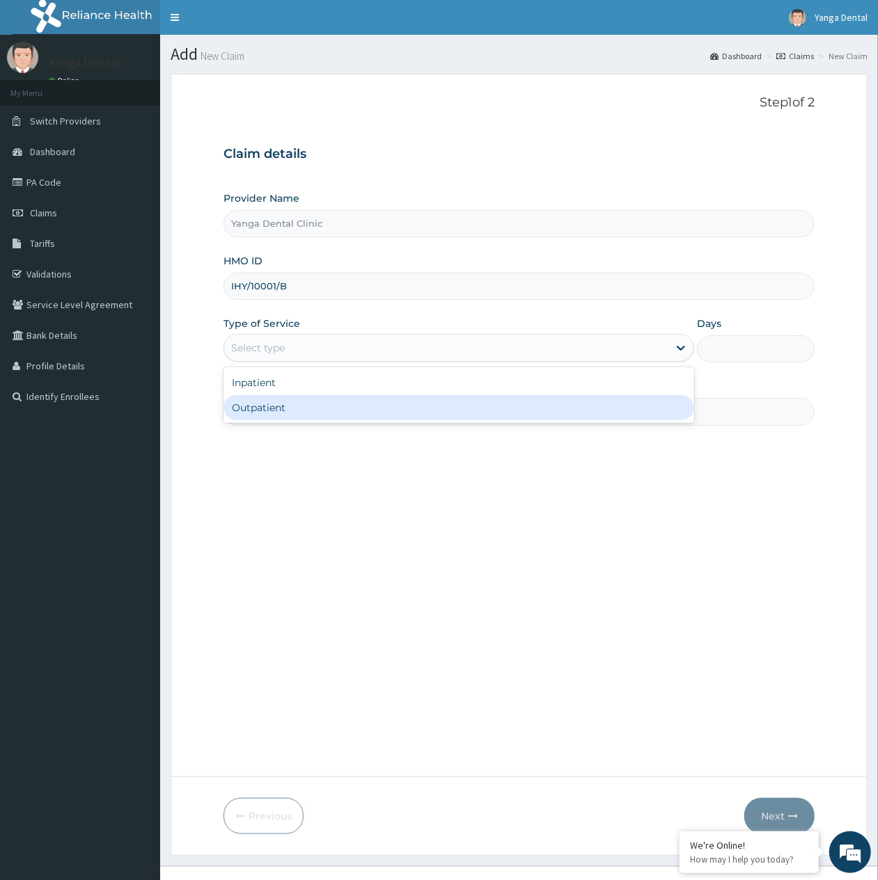
click at [340, 408] on div "Outpatient" at bounding box center [458, 407] width 470 height 25
type input "1"
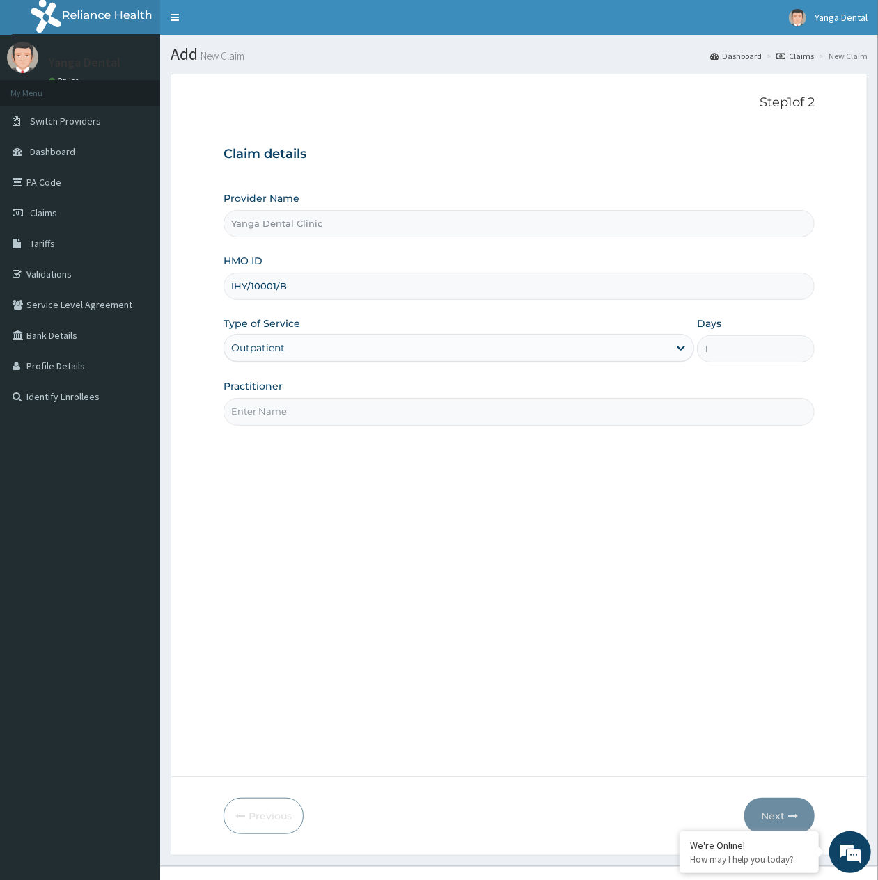
click at [348, 413] on input "Practitioner" at bounding box center [518, 411] width 591 height 27
type input "Ehis"
click at [771, 811] on button "Next" at bounding box center [779, 816] width 70 height 36
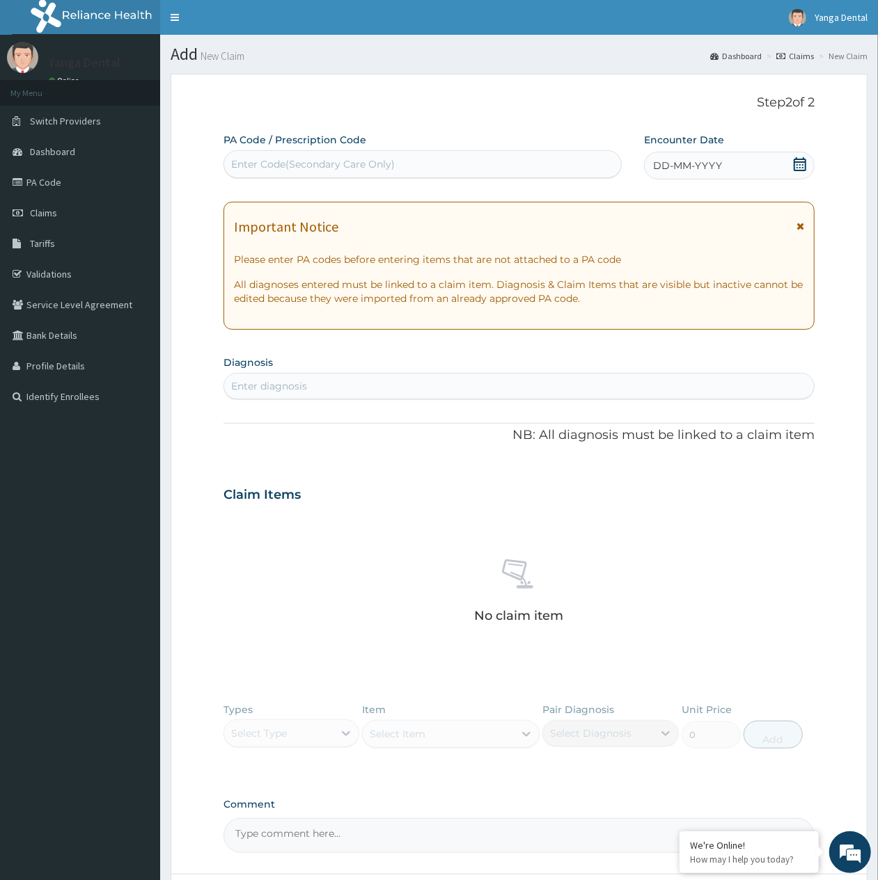
click at [480, 156] on div "Enter Code(Secondary Care Only)" at bounding box center [422, 164] width 397 height 22
paste input "PA/E47F35"
type input "PA/E47F35"
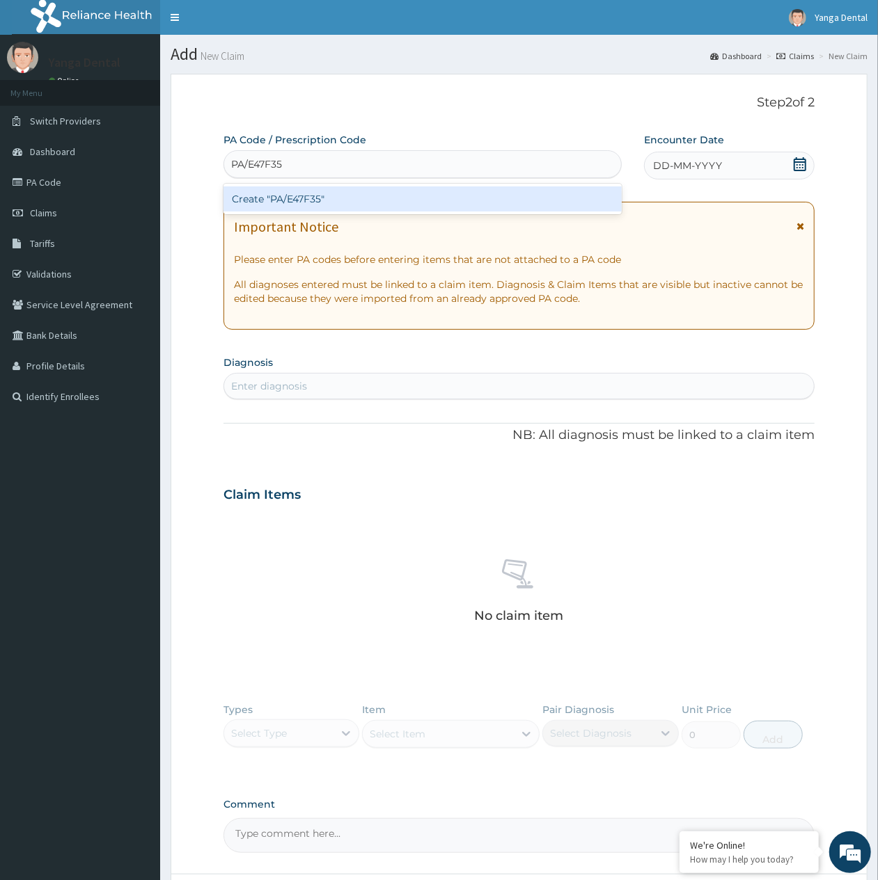
click at [379, 193] on div "Create "PA/E47F35"" at bounding box center [422, 199] width 398 height 25
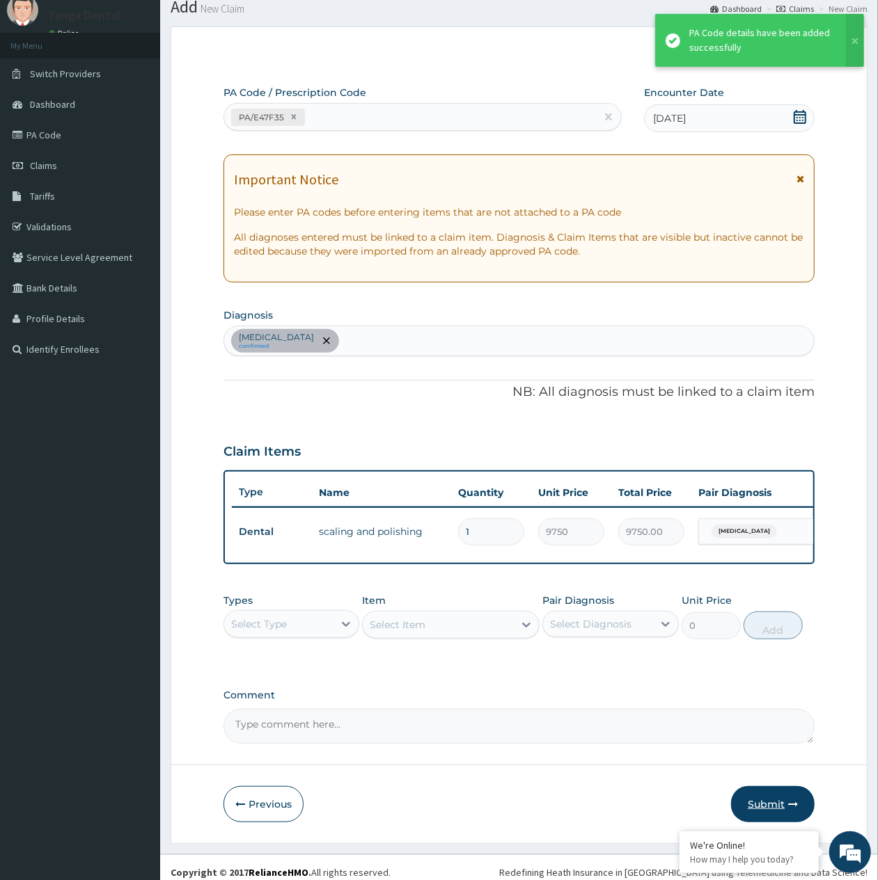
scroll to position [71, 0]
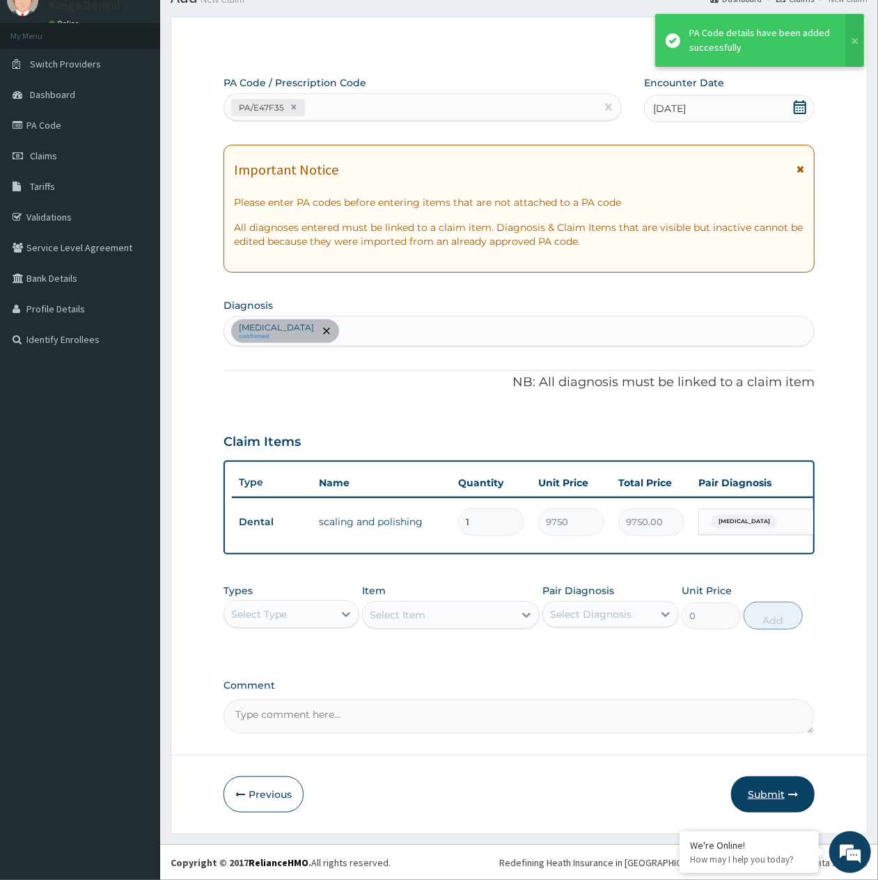
click at [758, 789] on button "Submit" at bounding box center [773, 795] width 84 height 36
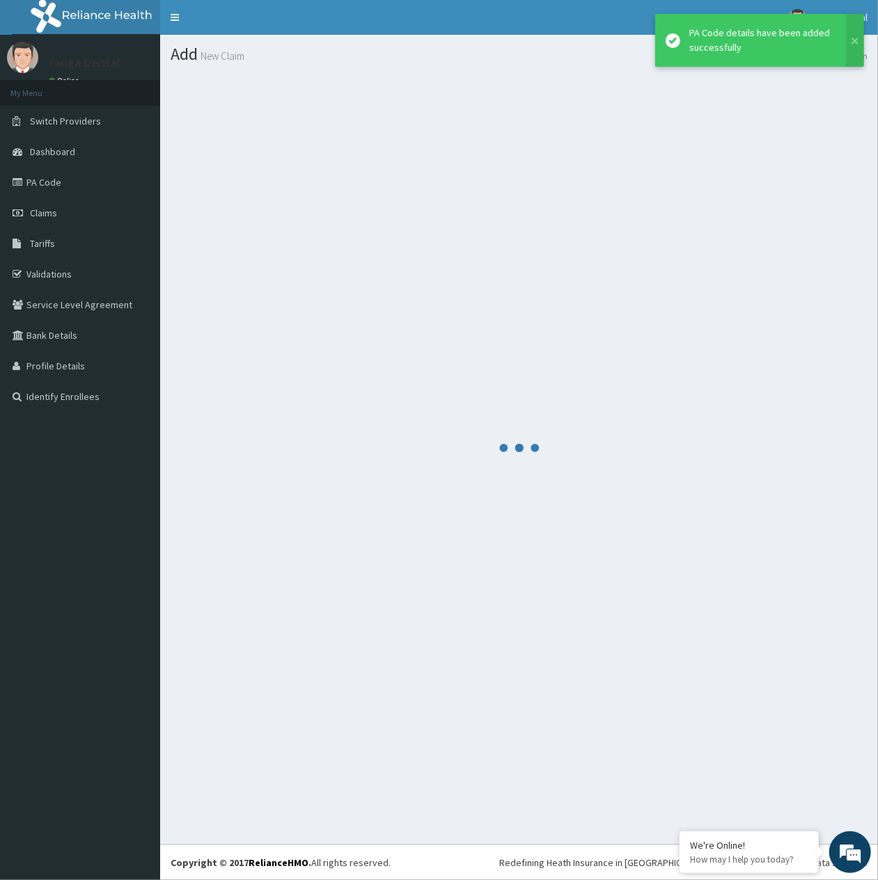
scroll to position [0, 0]
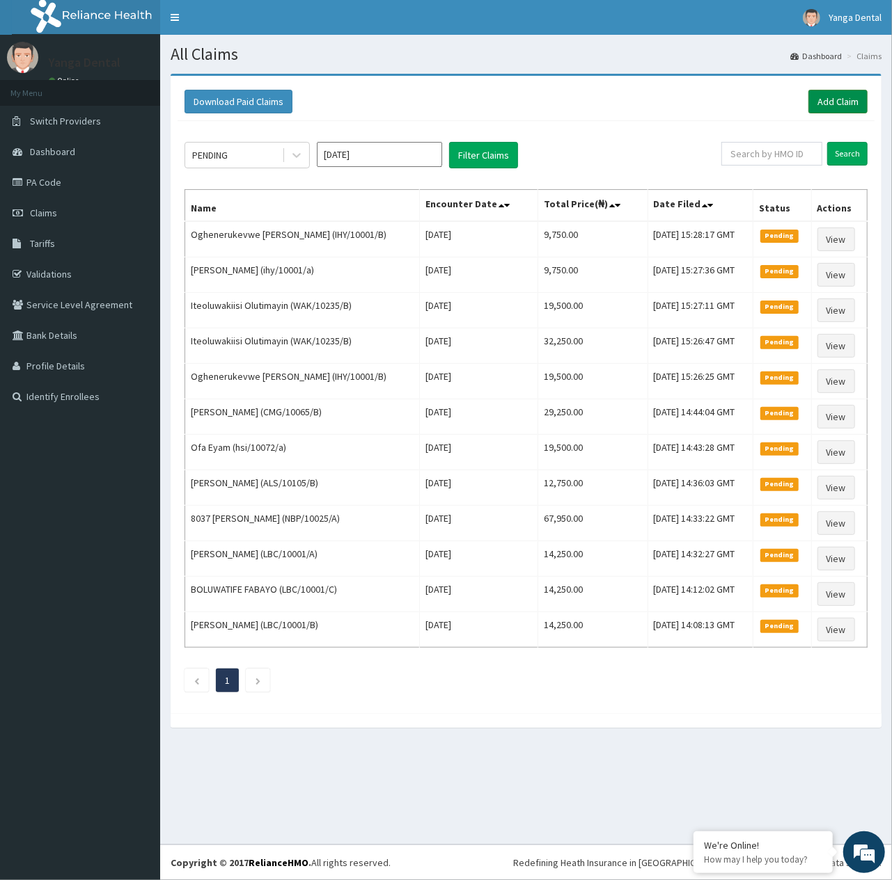
click at [841, 106] on link "Add Claim" at bounding box center [837, 102] width 59 height 24
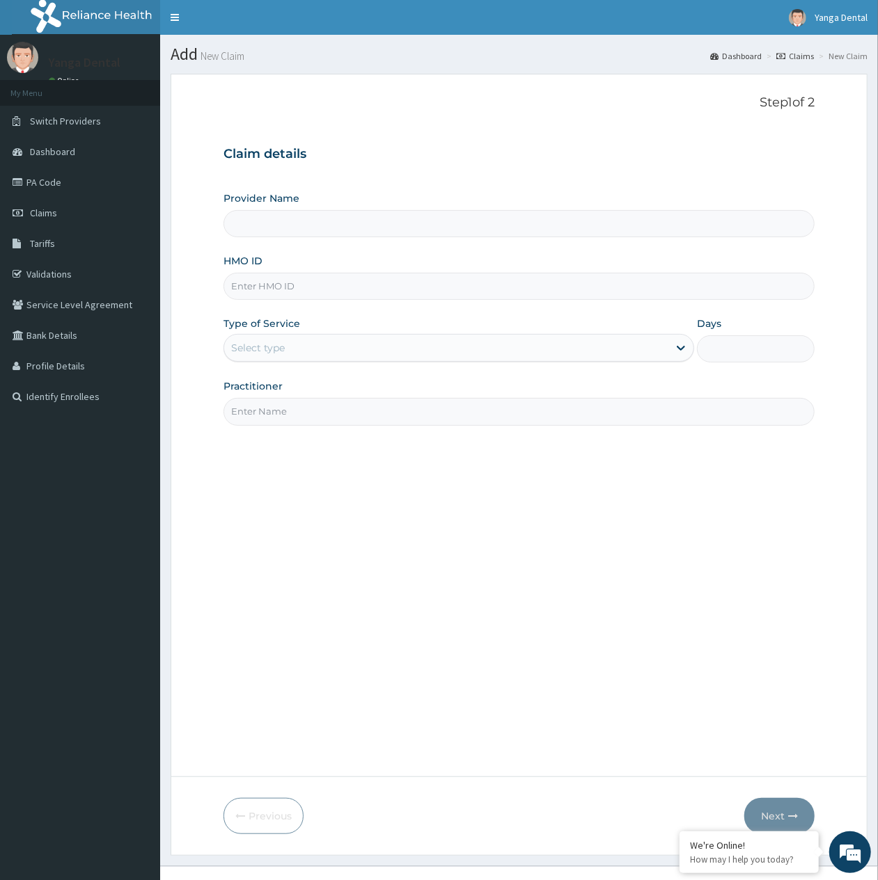
drag, startPoint x: 0, startPoint y: 0, endPoint x: 295, endPoint y: 296, distance: 417.8
click at [295, 296] on input "HMO ID" at bounding box center [518, 286] width 591 height 27
paste input "ihy/10001/a"
type input "ihy/10001/a"
type input "Yanga Dental Clinic"
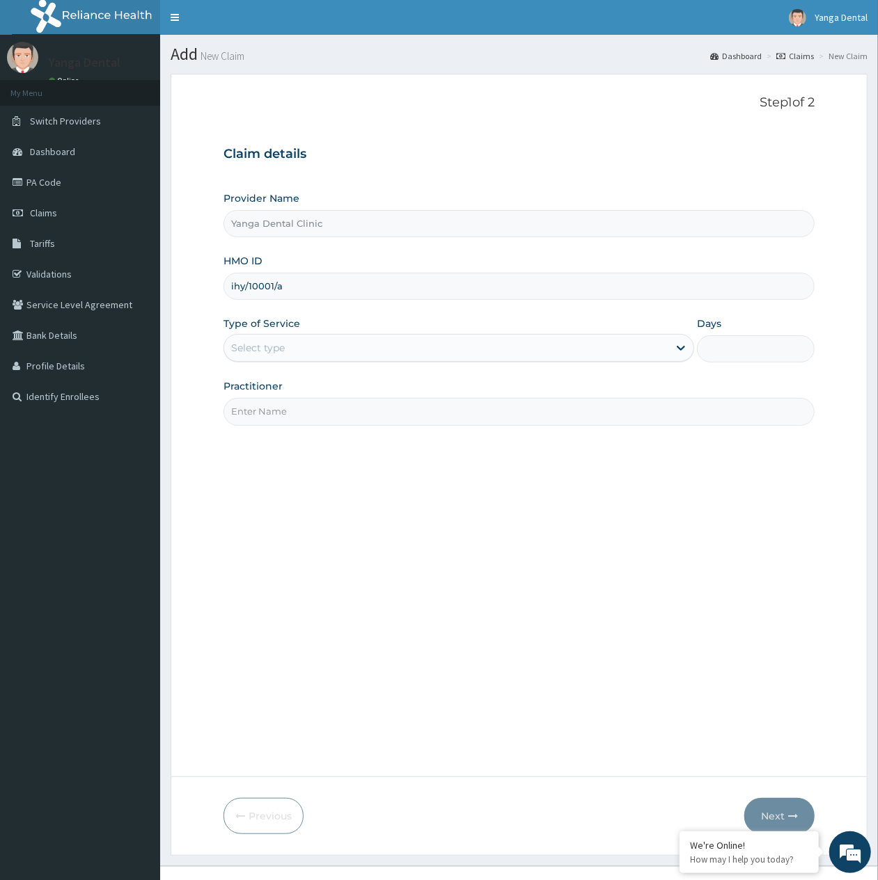
type input "ihy/10001/a"
click at [359, 341] on div "Select type" at bounding box center [446, 348] width 444 height 22
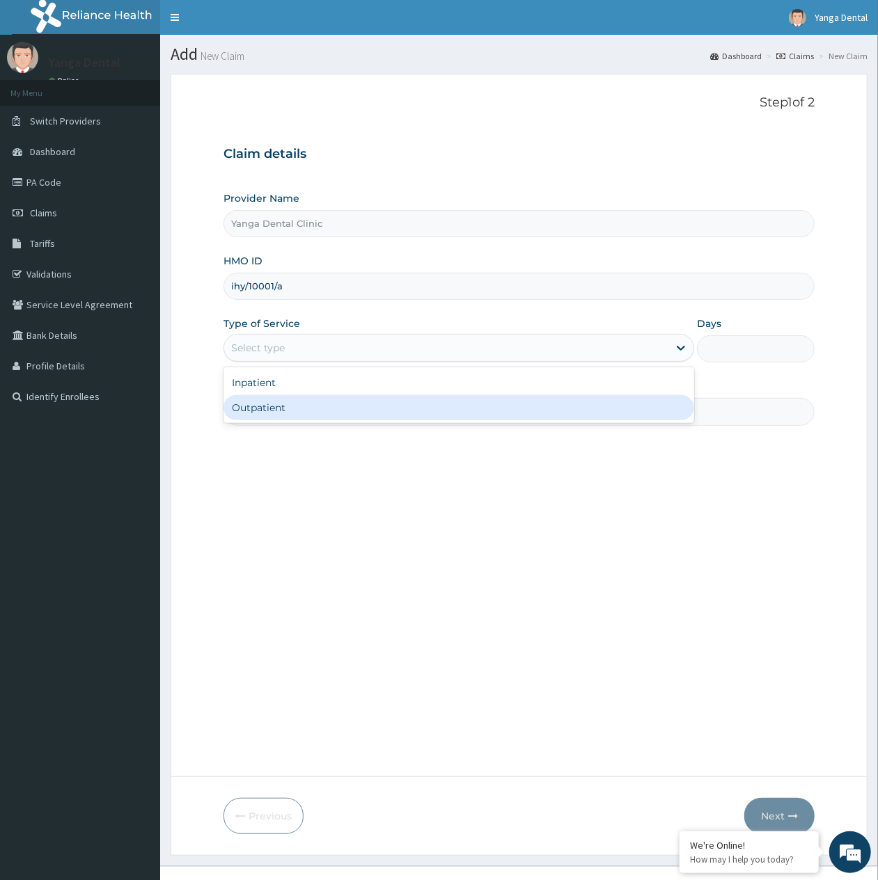
click at [332, 401] on div "Outpatient" at bounding box center [458, 407] width 470 height 25
type input "1"
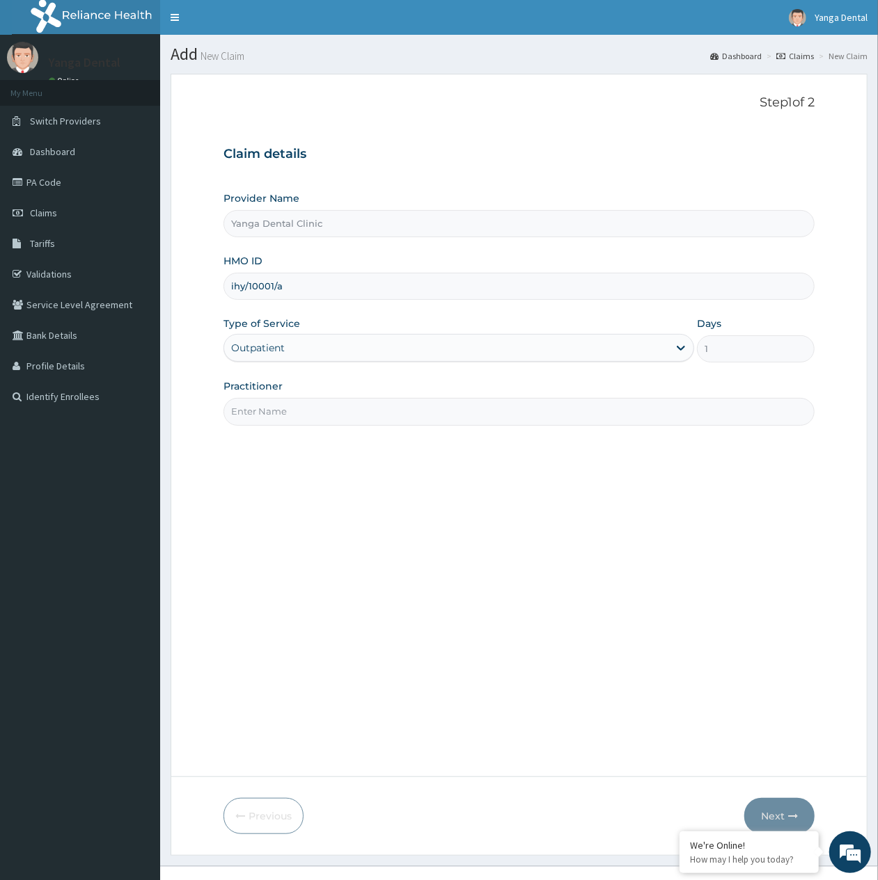
click at [333, 415] on input "Practitioner" at bounding box center [518, 411] width 591 height 27
type input "Ehis"
click at [775, 809] on button "Next" at bounding box center [779, 816] width 70 height 36
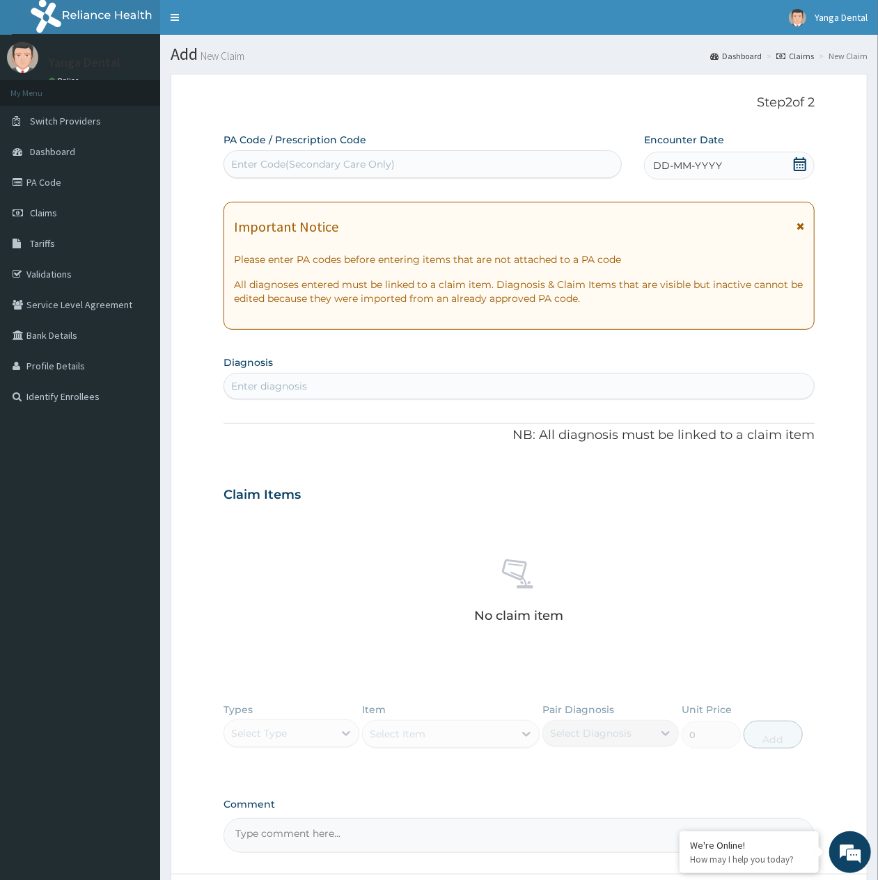
drag, startPoint x: 232, startPoint y: 165, endPoint x: 248, endPoint y: 161, distance: 15.7
click at [235, 165] on div "Enter Code(Secondary Care Only)" at bounding box center [313, 164] width 164 height 14
paste input "PA/7A6E49"
type input "PA/7A6E49"
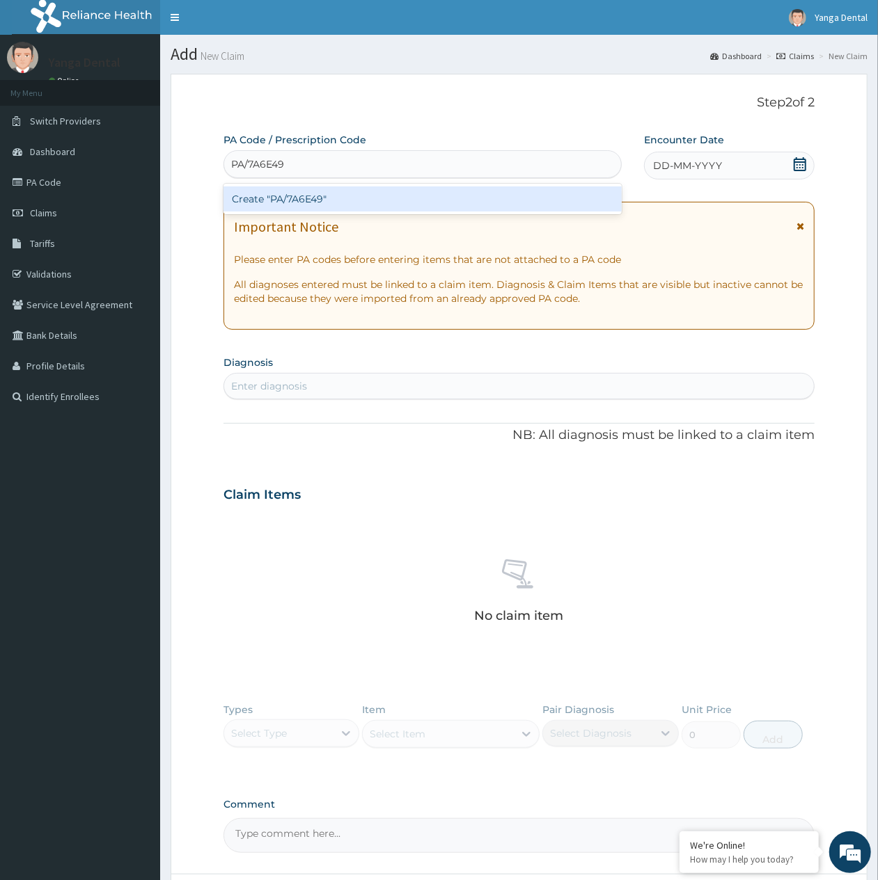
click at [363, 196] on div "Create "PA/7A6E49"" at bounding box center [422, 199] width 398 height 25
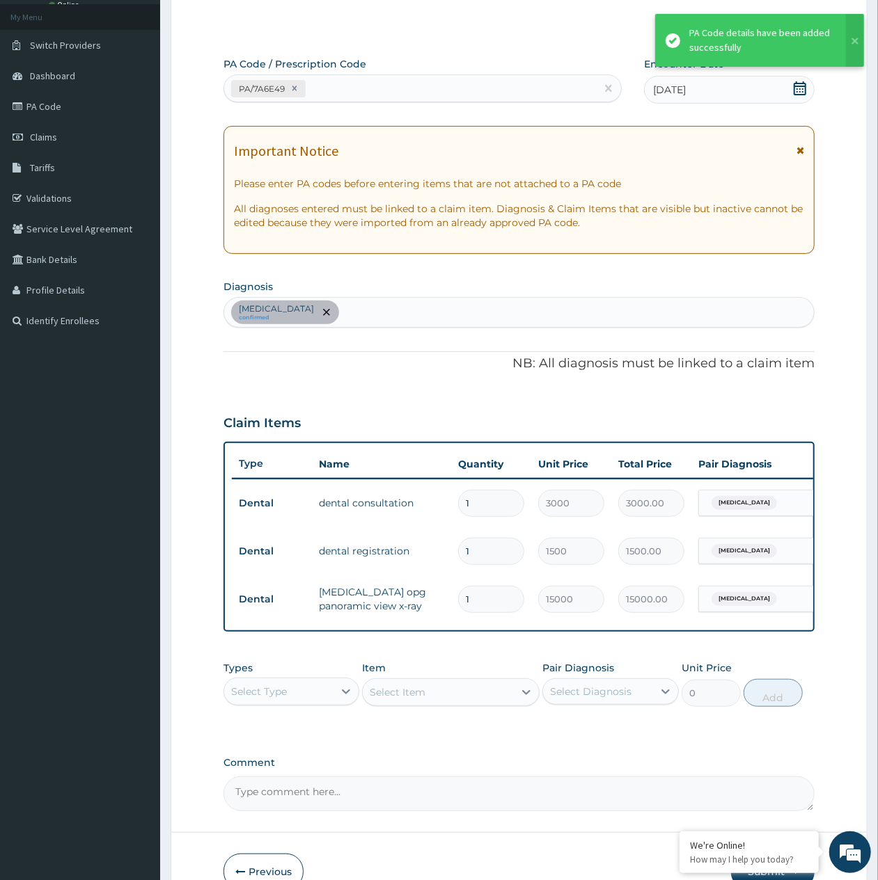
scroll to position [168, 0]
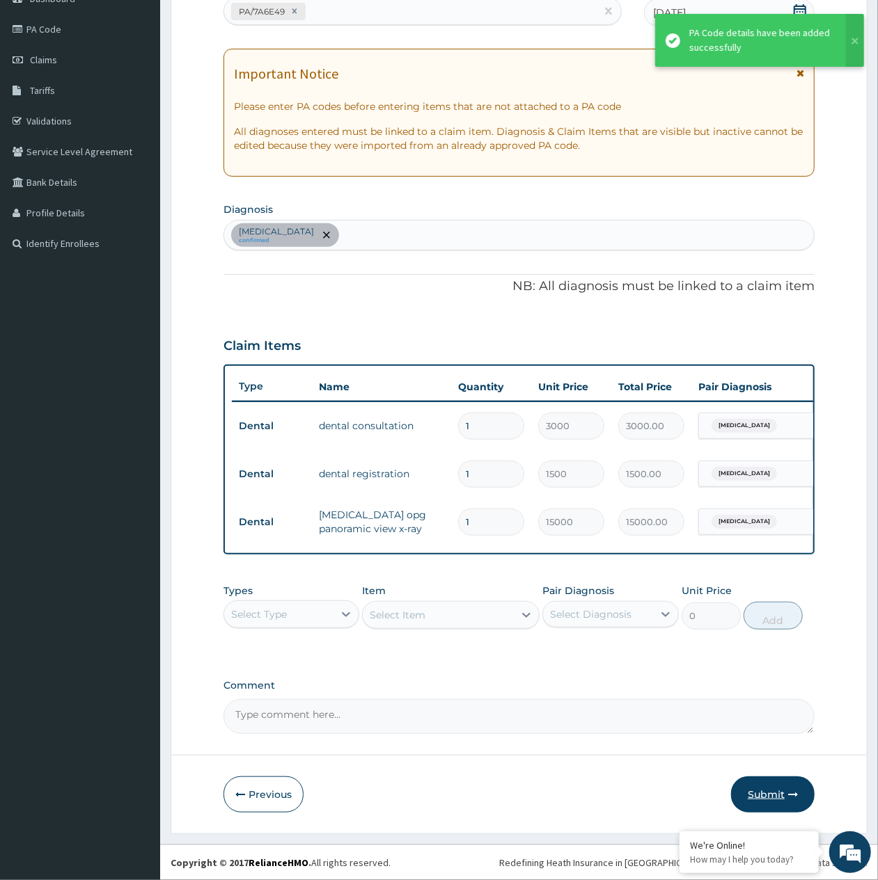
click at [750, 797] on button "Submit" at bounding box center [773, 795] width 84 height 36
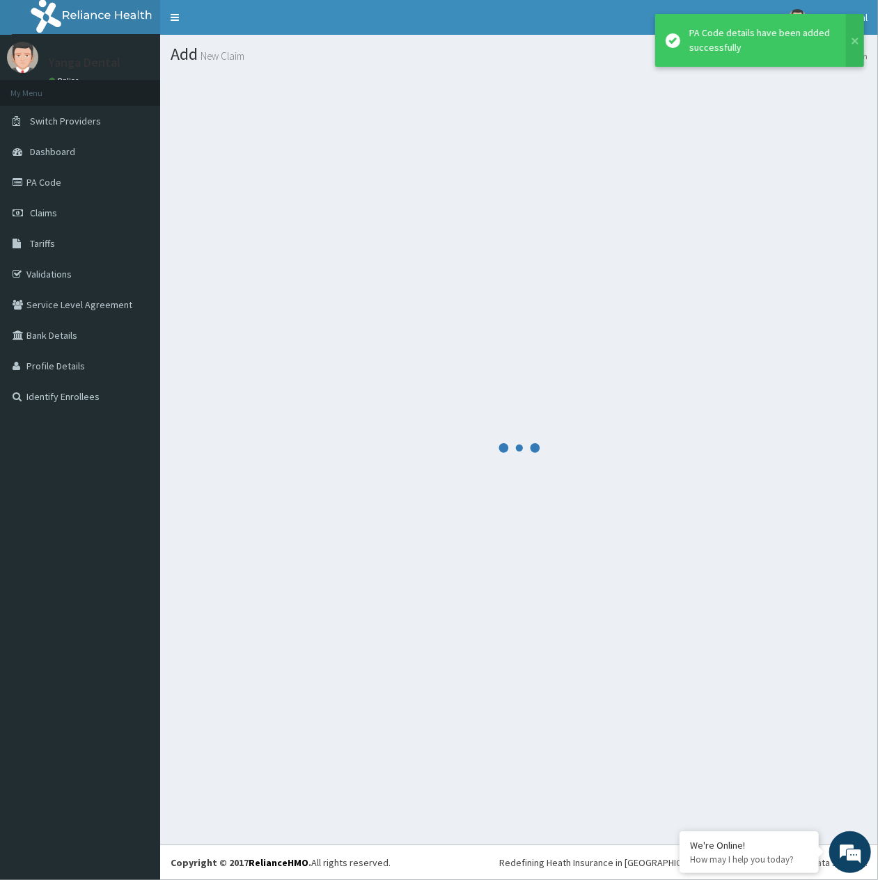
scroll to position [0, 0]
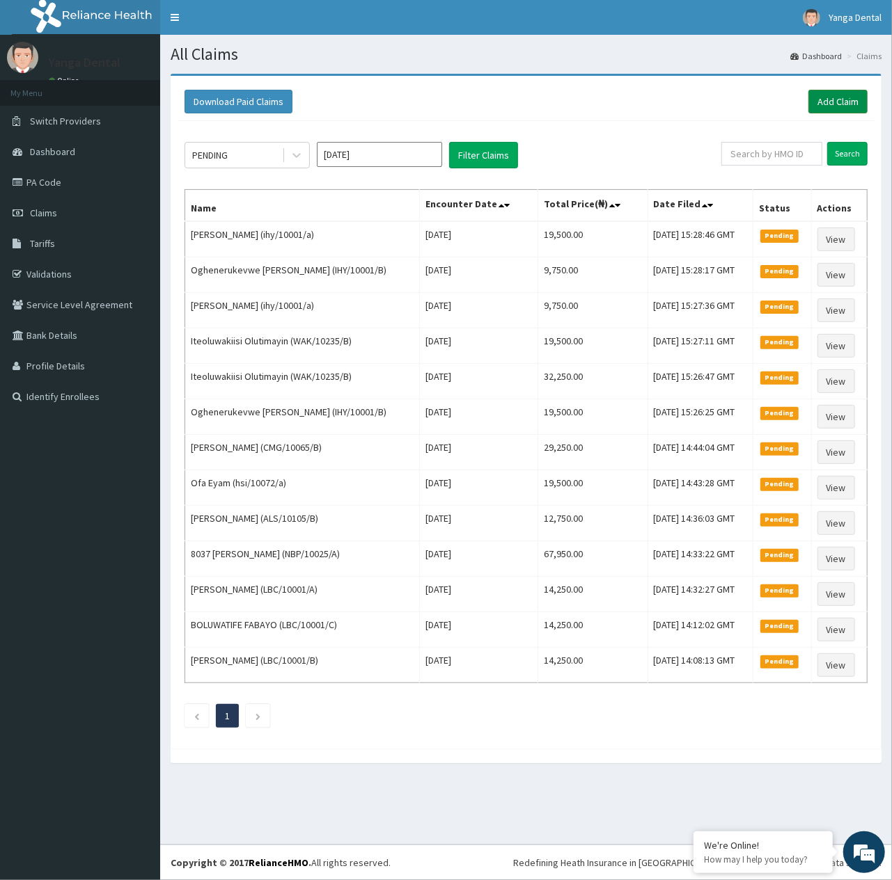
click at [830, 104] on link "Add Claim" at bounding box center [837, 102] width 59 height 24
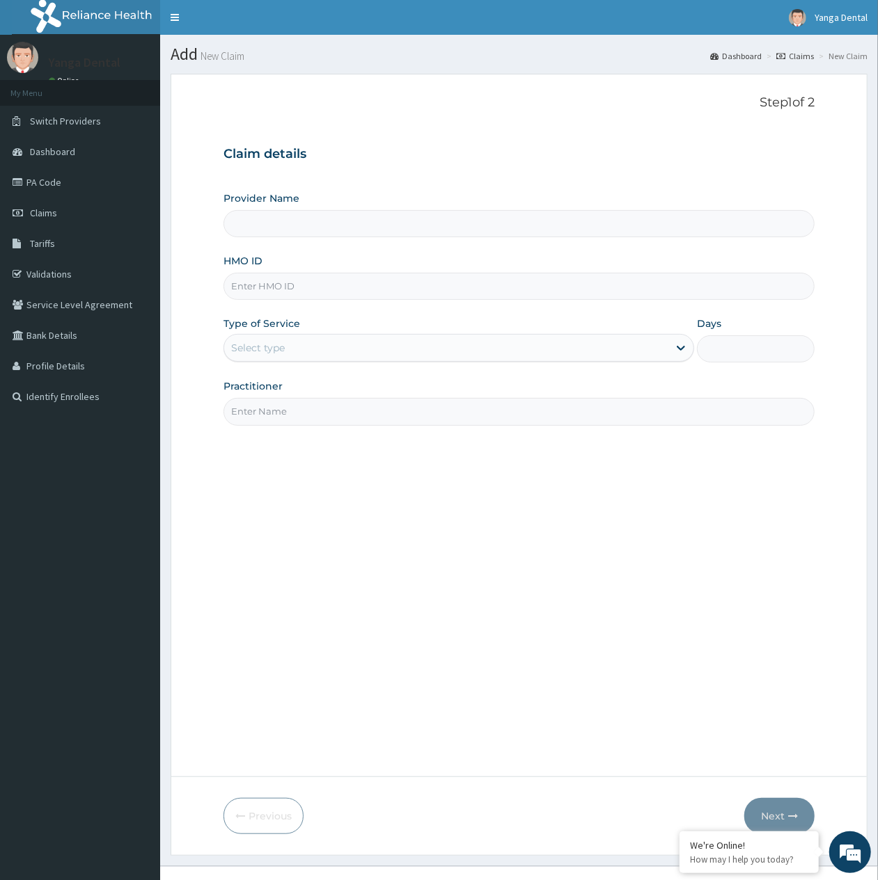
click at [377, 294] on input "HMO ID" at bounding box center [518, 286] width 591 height 27
paste input "KSB/10549/A"
type input "KSB/10549/A"
type input "Yanga Dental Clinic"
type input "KSB/10549/A"
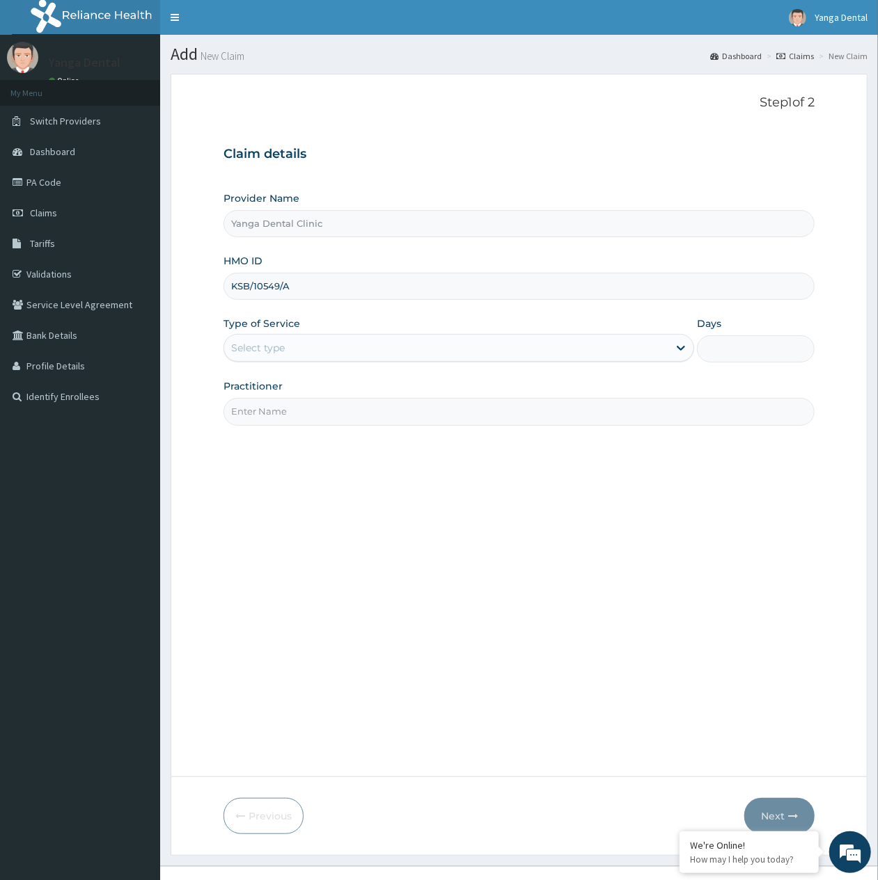
click at [313, 349] on div "Select type" at bounding box center [446, 348] width 444 height 22
click at [312, 425] on input "Practitioner" at bounding box center [518, 411] width 591 height 27
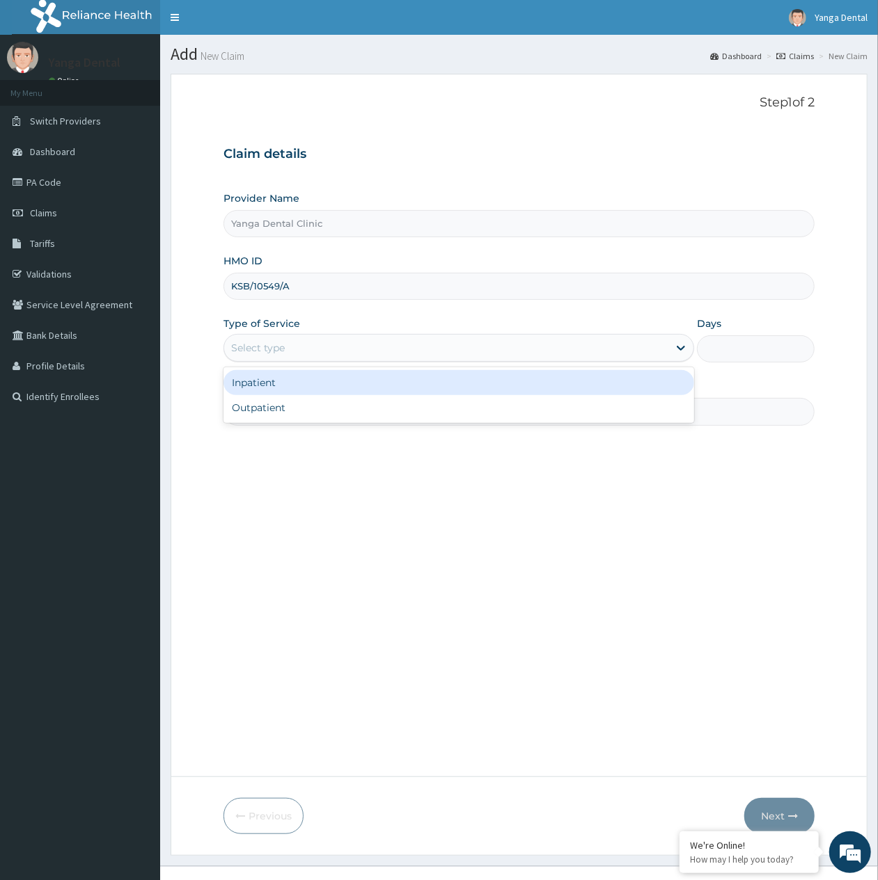
click at [327, 357] on div "Select type" at bounding box center [446, 348] width 444 height 22
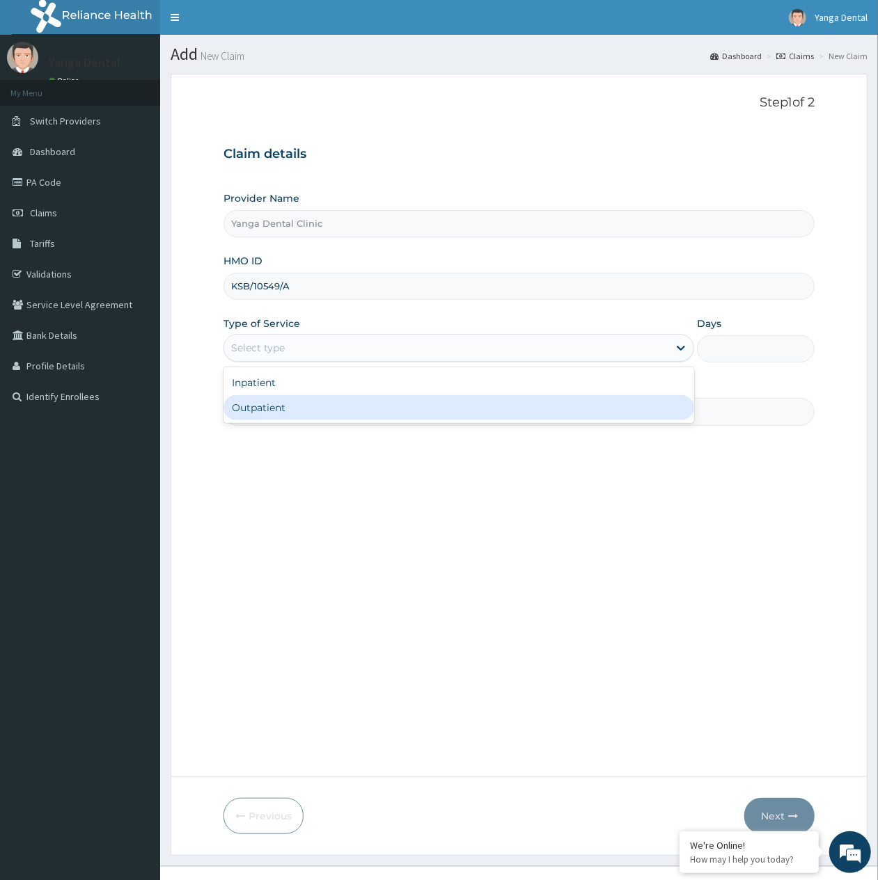
click at [302, 406] on div "Outpatient" at bounding box center [458, 407] width 470 height 25
type input "1"
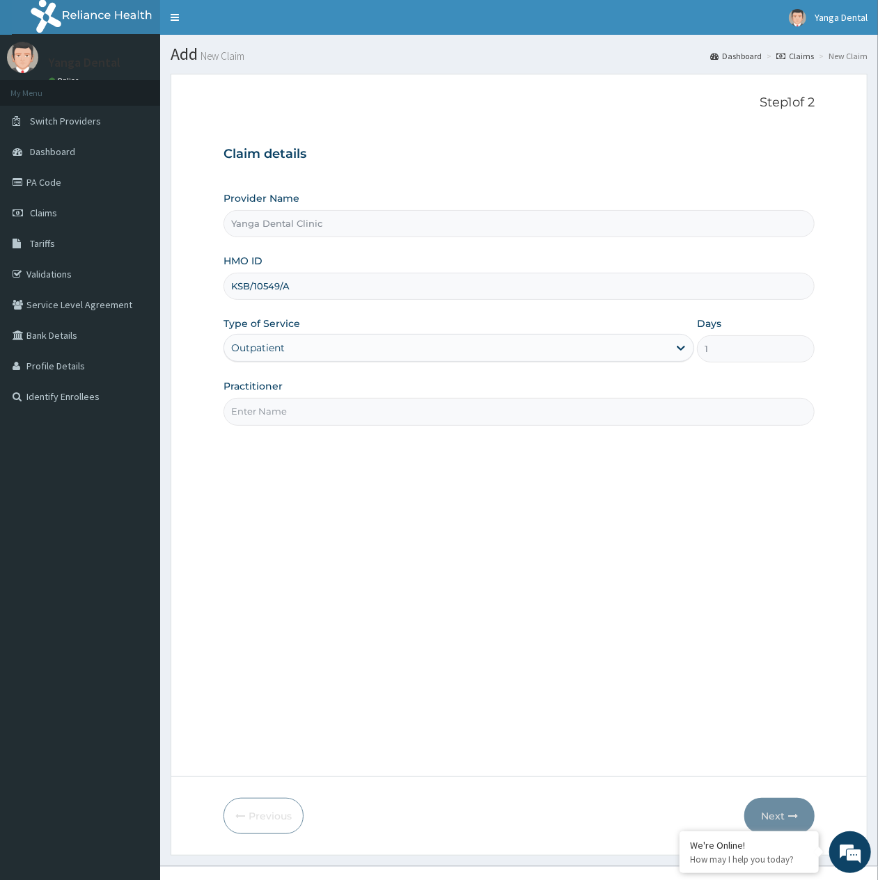
click at [302, 406] on input "Practitioner" at bounding box center [518, 411] width 591 height 27
type input "Ehis"
click at [781, 818] on button "Next" at bounding box center [779, 816] width 70 height 36
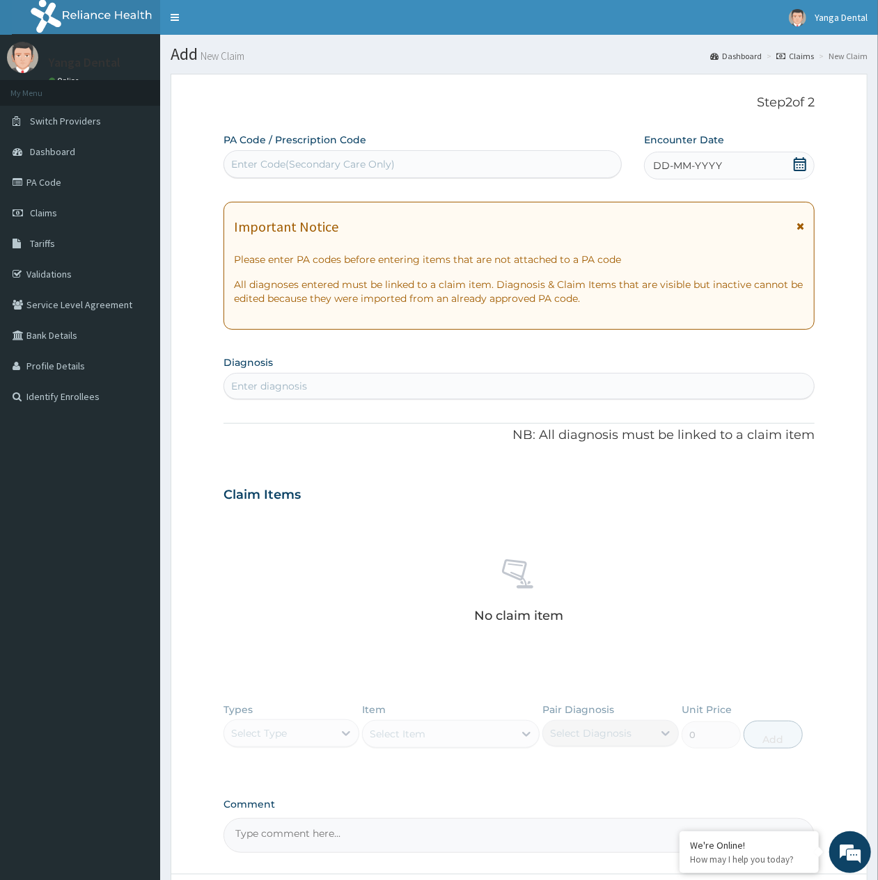
click at [326, 160] on div "Enter Code(Secondary Care Only)" at bounding box center [313, 164] width 164 height 14
paste input "PA/FB556F"
type input "PA/FB556F"
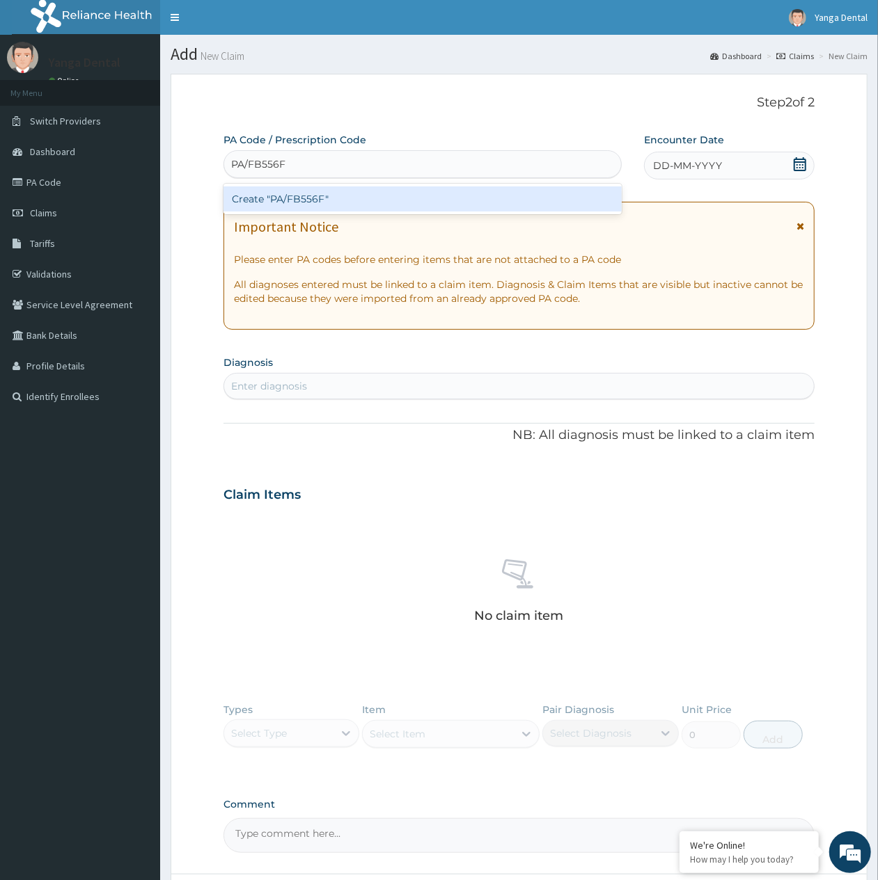
click at [346, 201] on div "Create "PA/FB556F"" at bounding box center [422, 199] width 398 height 25
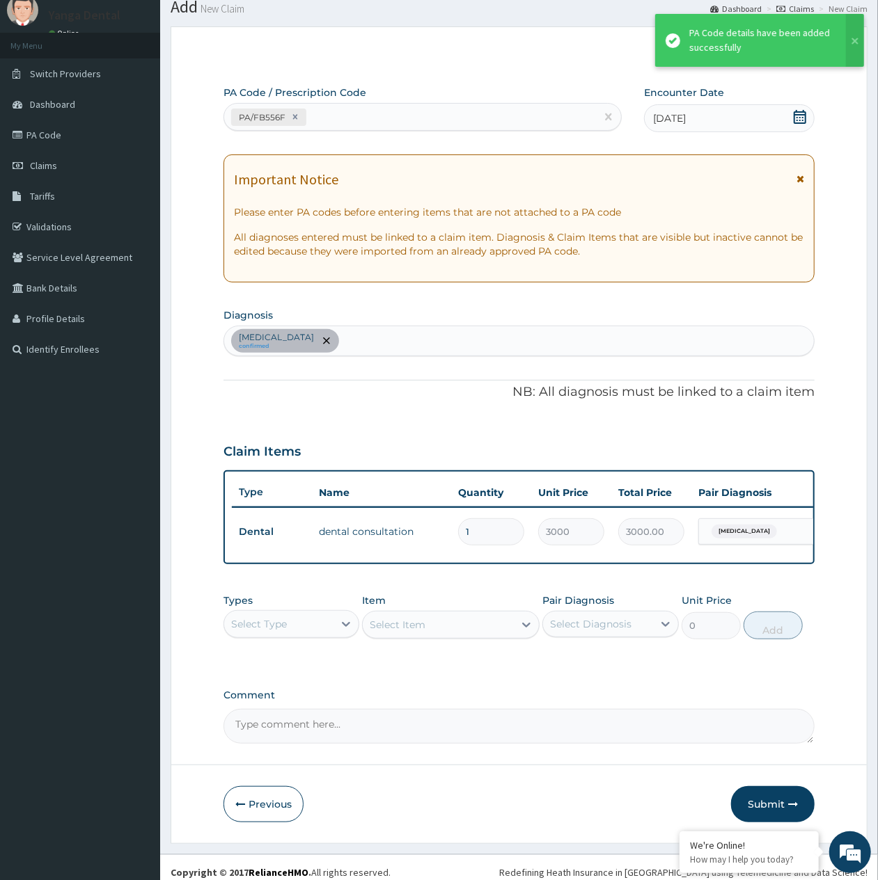
scroll to position [71, 0]
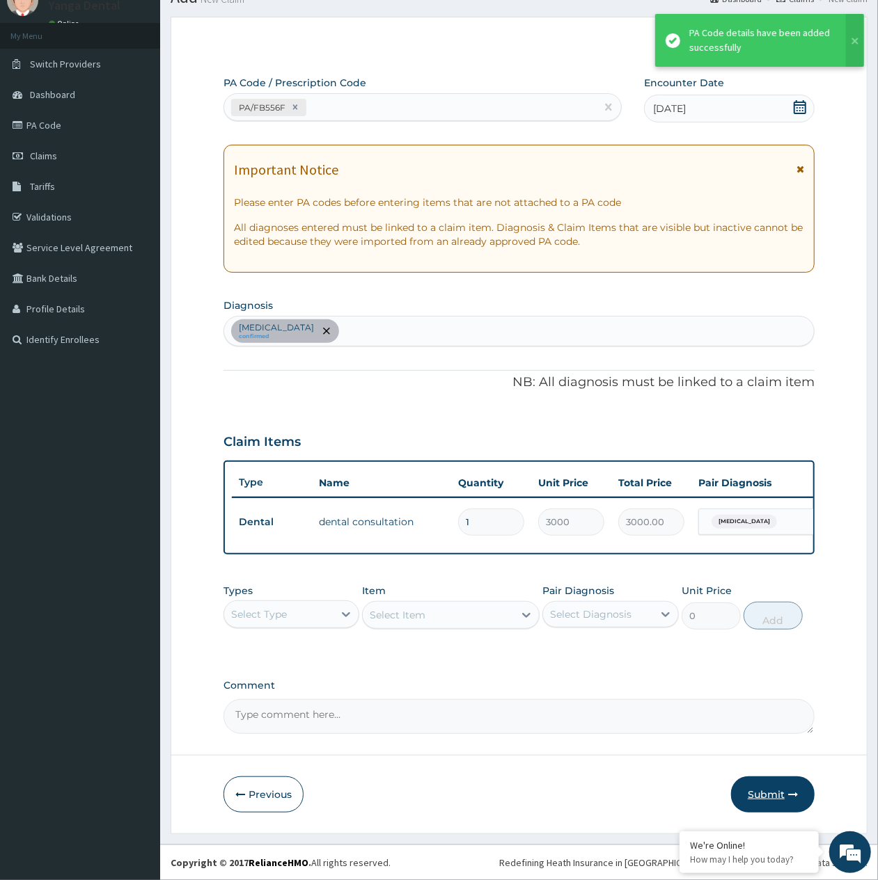
click at [758, 783] on button "Submit" at bounding box center [773, 795] width 84 height 36
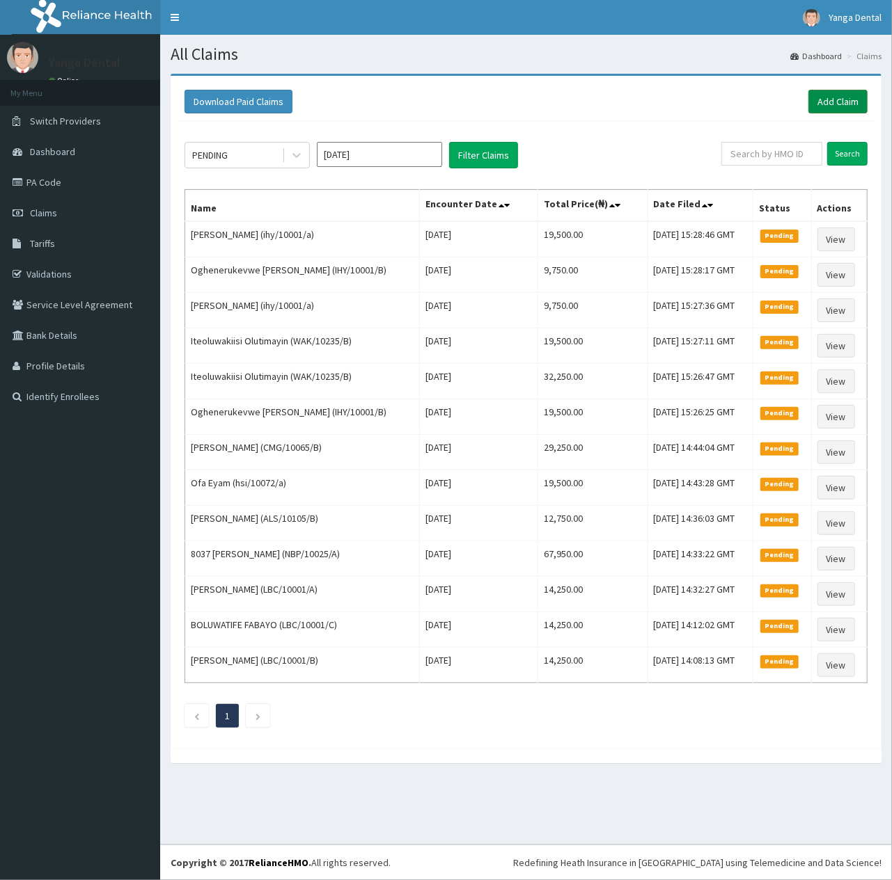
click at [823, 104] on link "Add Claim" at bounding box center [837, 102] width 59 height 24
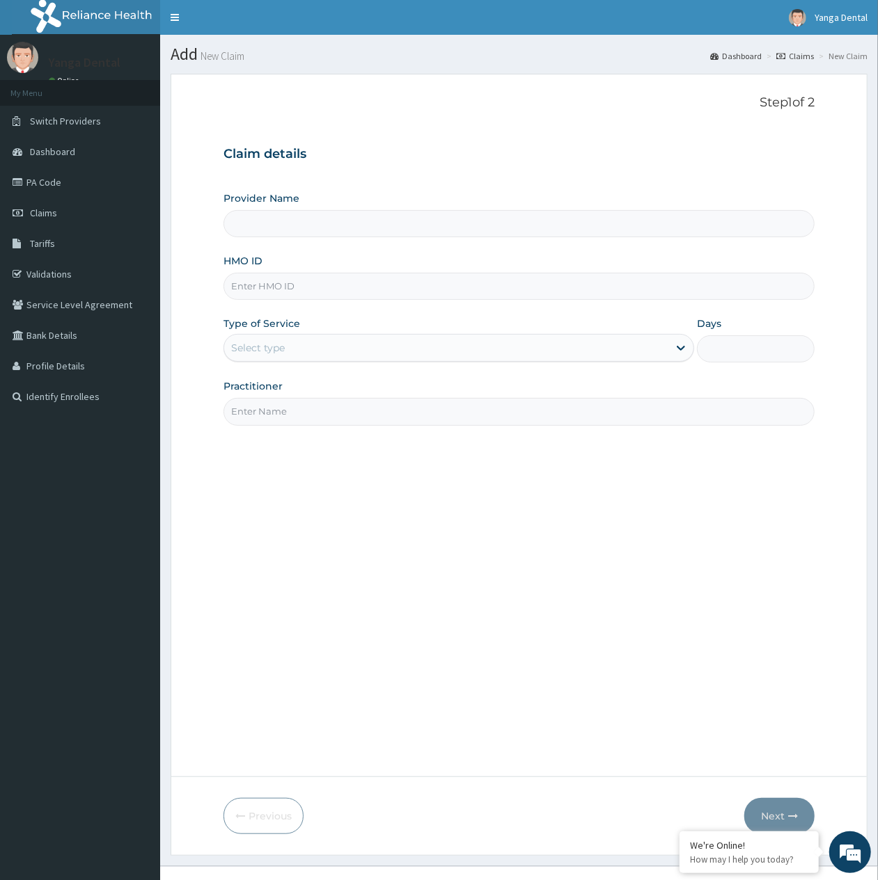
click at [329, 293] on input "HMO ID" at bounding box center [518, 286] width 591 height 27
paste input "BLD/10031/b"
type input "BLD/10031/b"
type input "Yanga Dental Clinic"
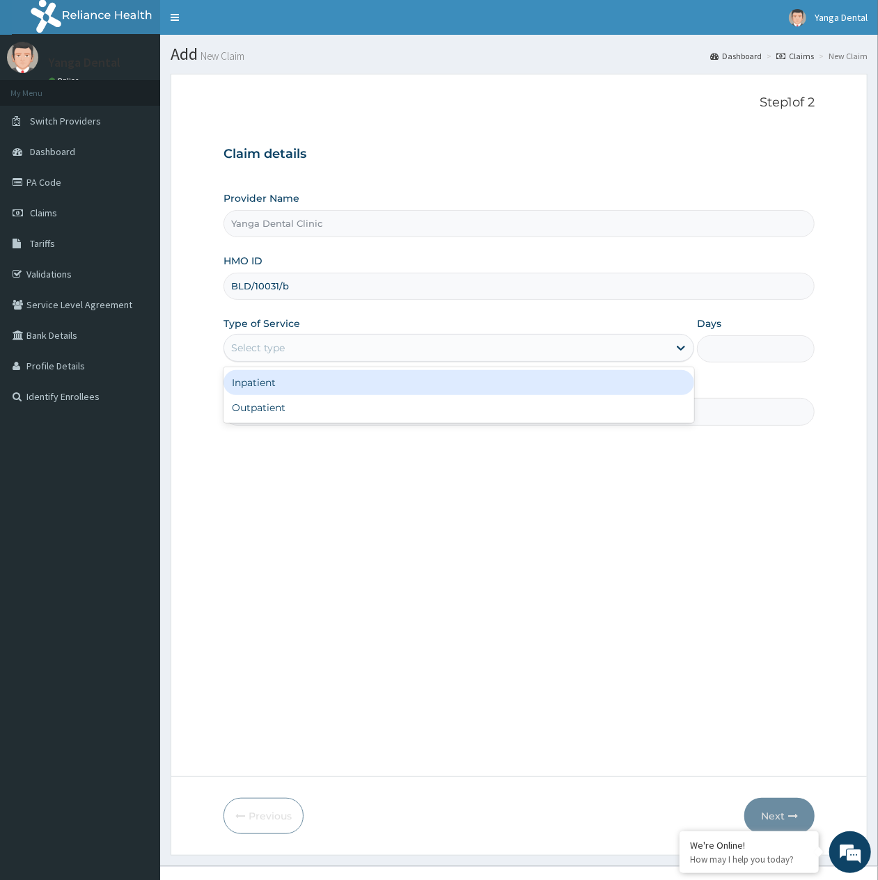
click at [555, 348] on div "Select type" at bounding box center [446, 348] width 444 height 22
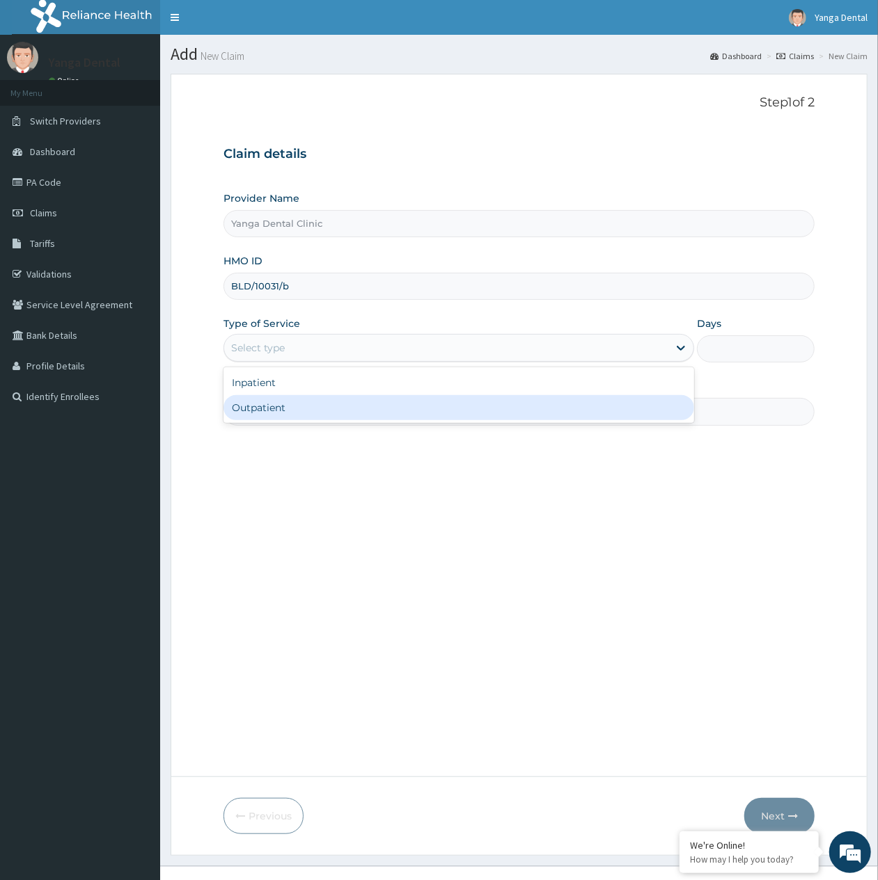
click at [541, 418] on div "Outpatient" at bounding box center [458, 407] width 470 height 25
type input "1"
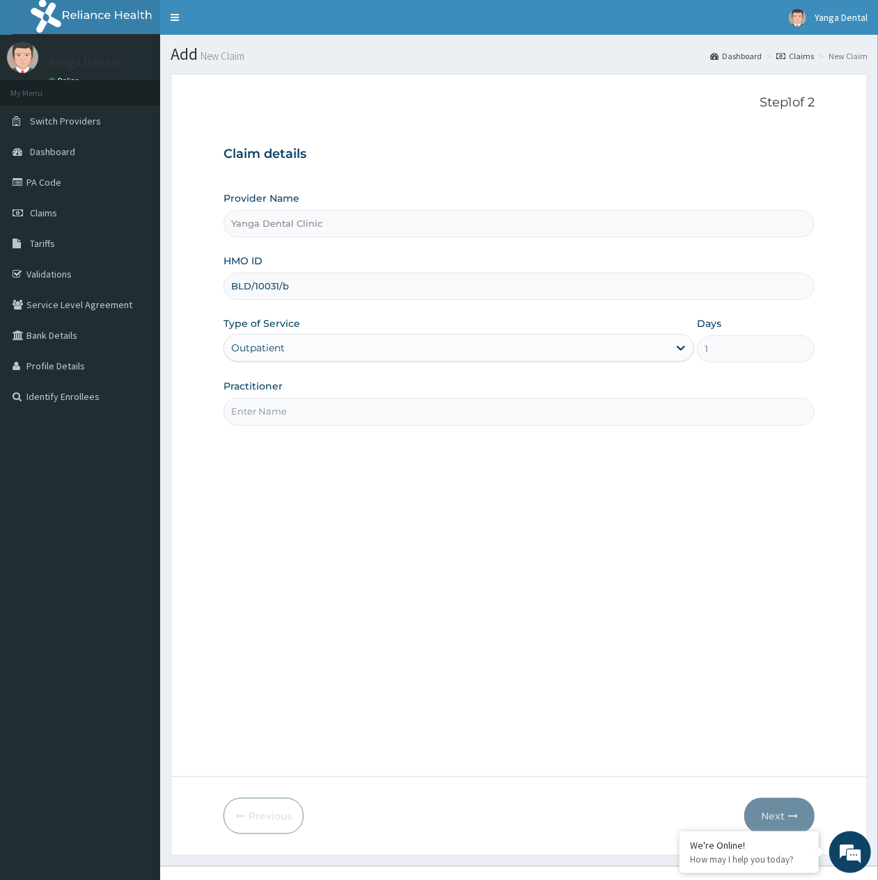
click at [547, 413] on input "Practitioner" at bounding box center [518, 411] width 591 height 27
type input "Ehis"
click at [773, 814] on button "Next" at bounding box center [779, 816] width 70 height 36
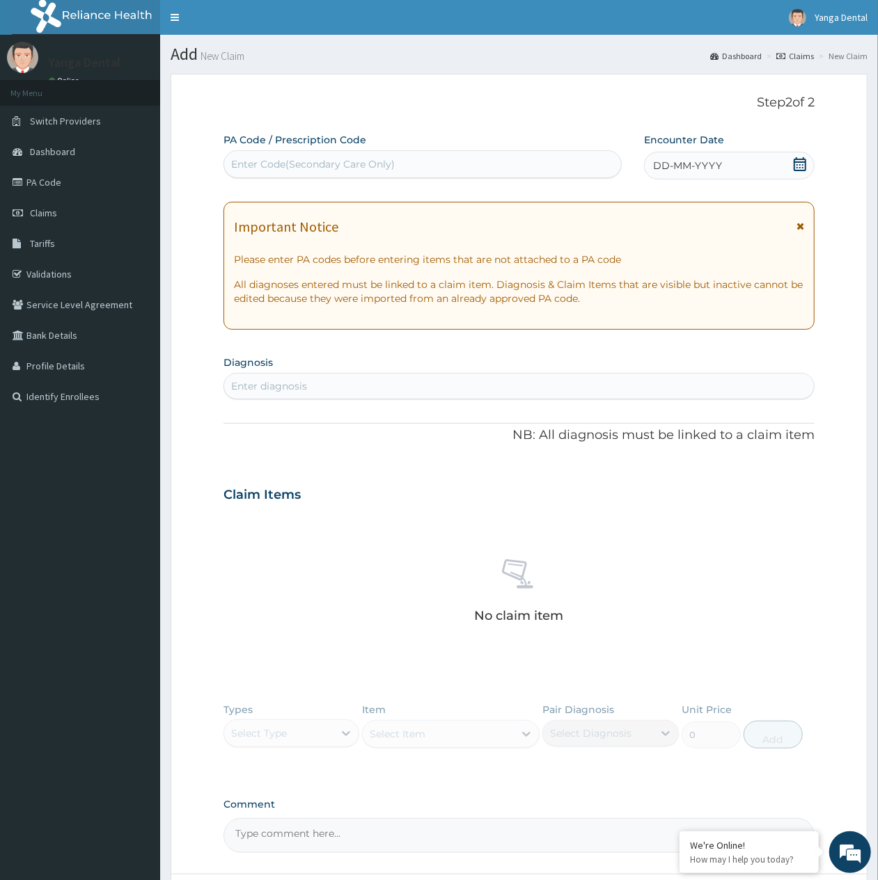
click at [404, 167] on div "Enter Code(Secondary Care Only)" at bounding box center [422, 164] width 397 height 22
paste input "PA/222F09"
type input "PA/222F09"
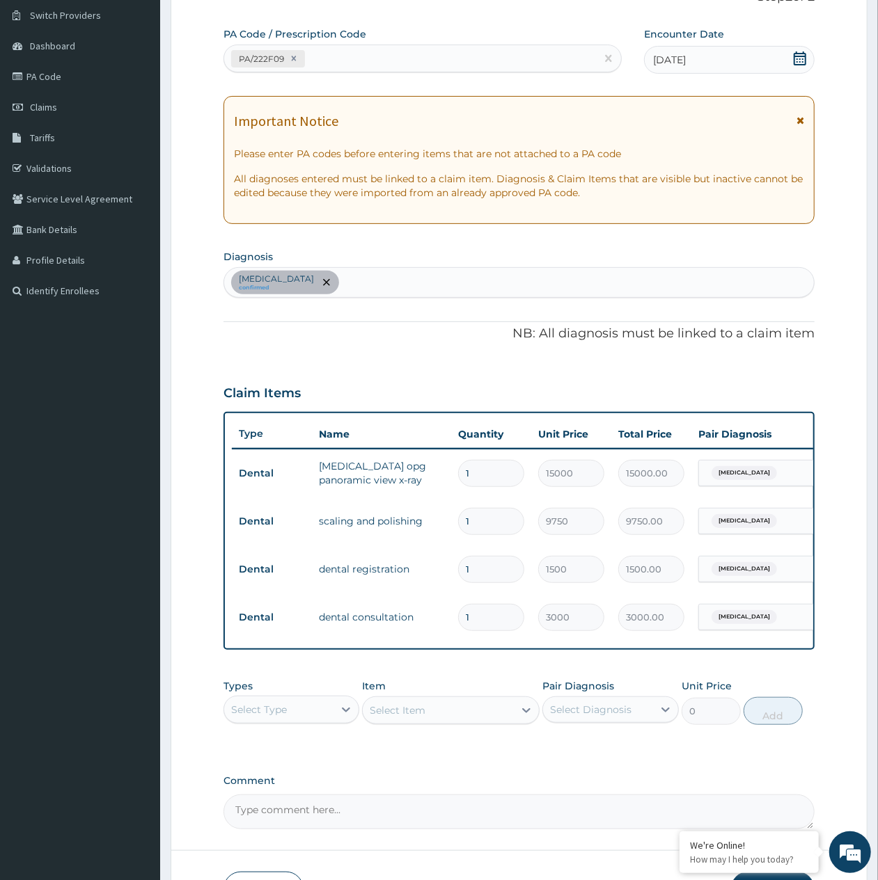
scroll to position [216, 0]
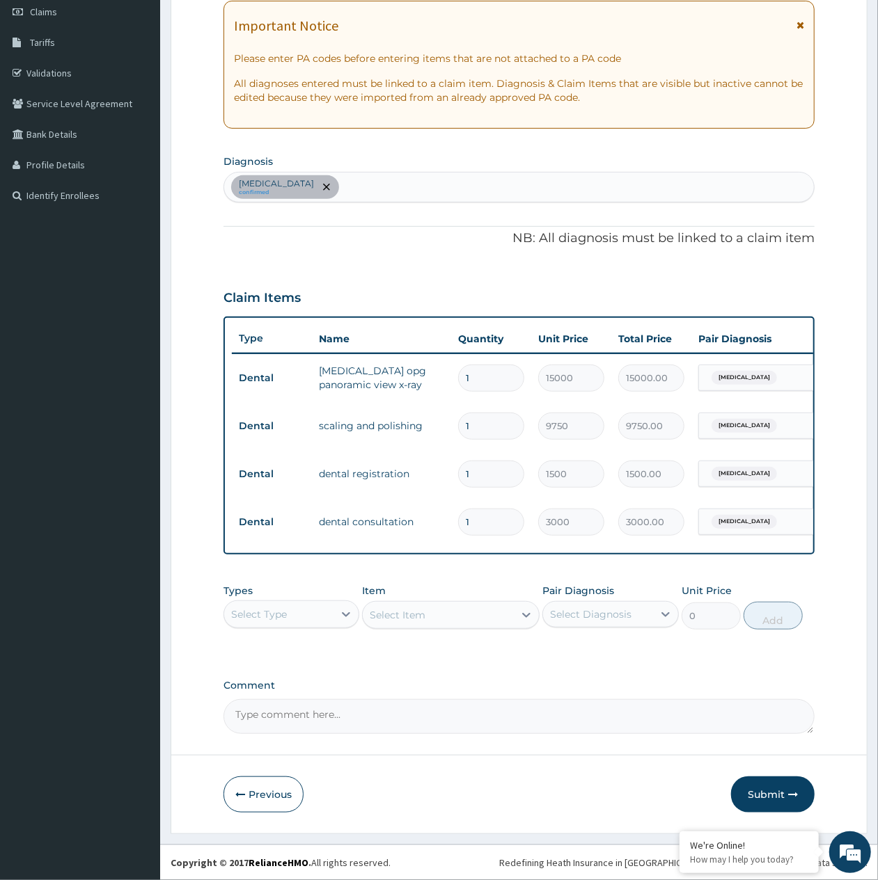
click at [773, 786] on button "Submit" at bounding box center [773, 795] width 84 height 36
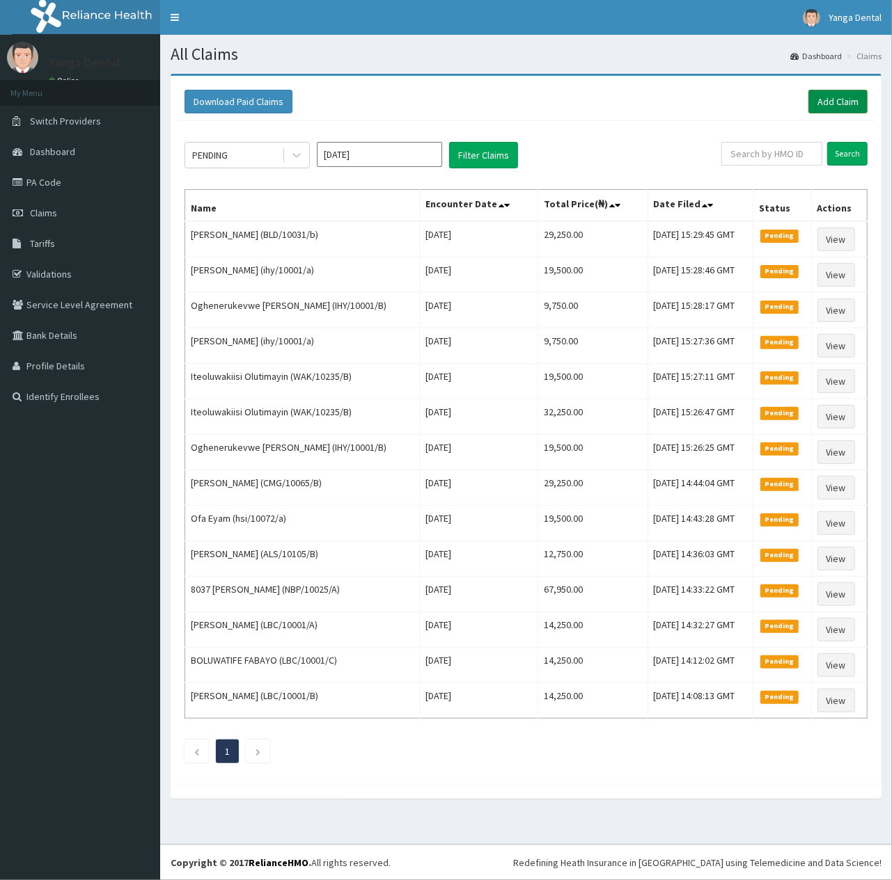
click at [841, 96] on link "Add Claim" at bounding box center [837, 102] width 59 height 24
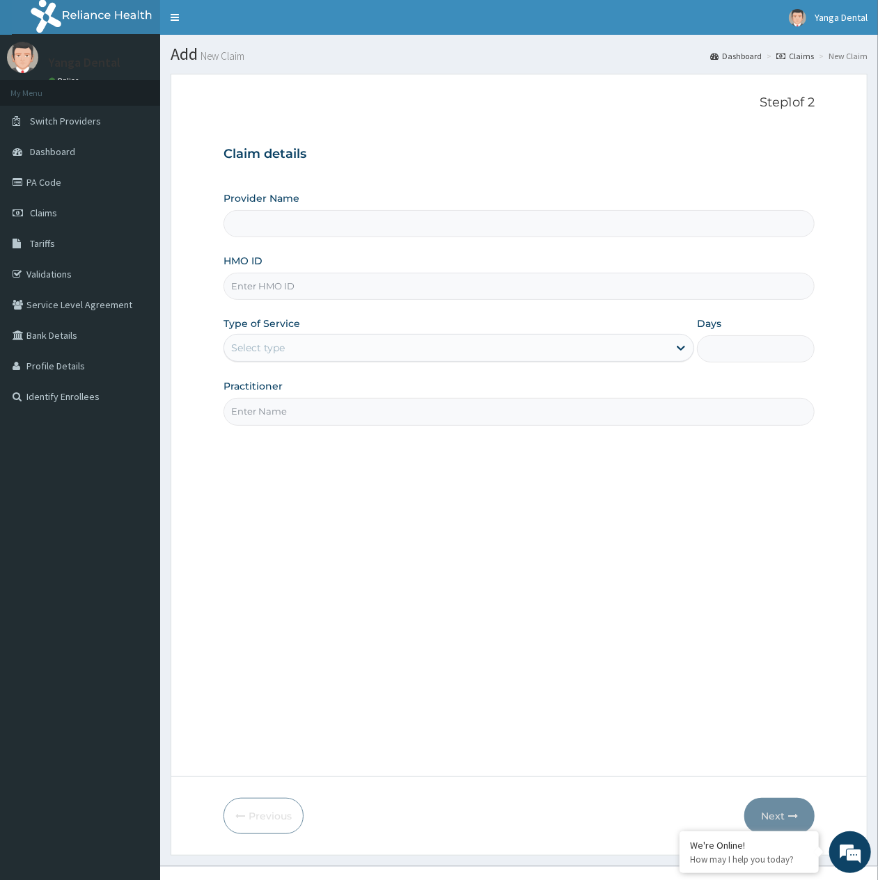
click at [358, 276] on input "HMO ID" at bounding box center [518, 286] width 591 height 27
type input "Yanga Dental Clinic"
paste input "KUD/10382/A"
type input "KUD/10382/A"
click at [259, 351] on div "Select type" at bounding box center [258, 348] width 54 height 14
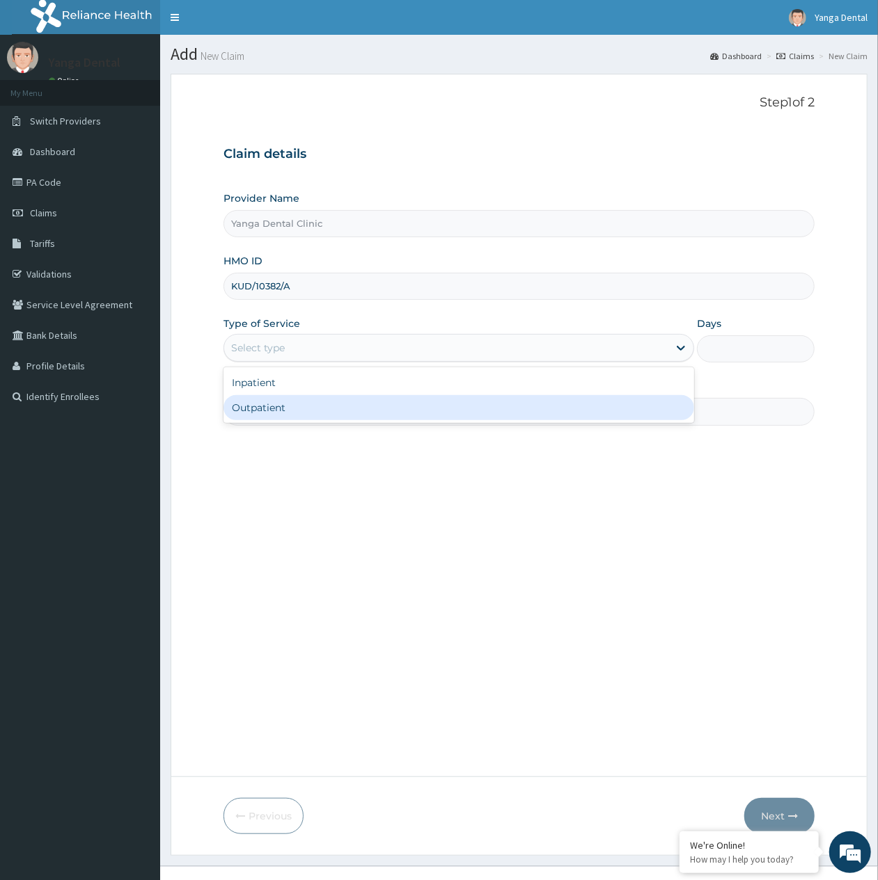
click at [285, 412] on div "Outpatient" at bounding box center [458, 407] width 470 height 25
type input "1"
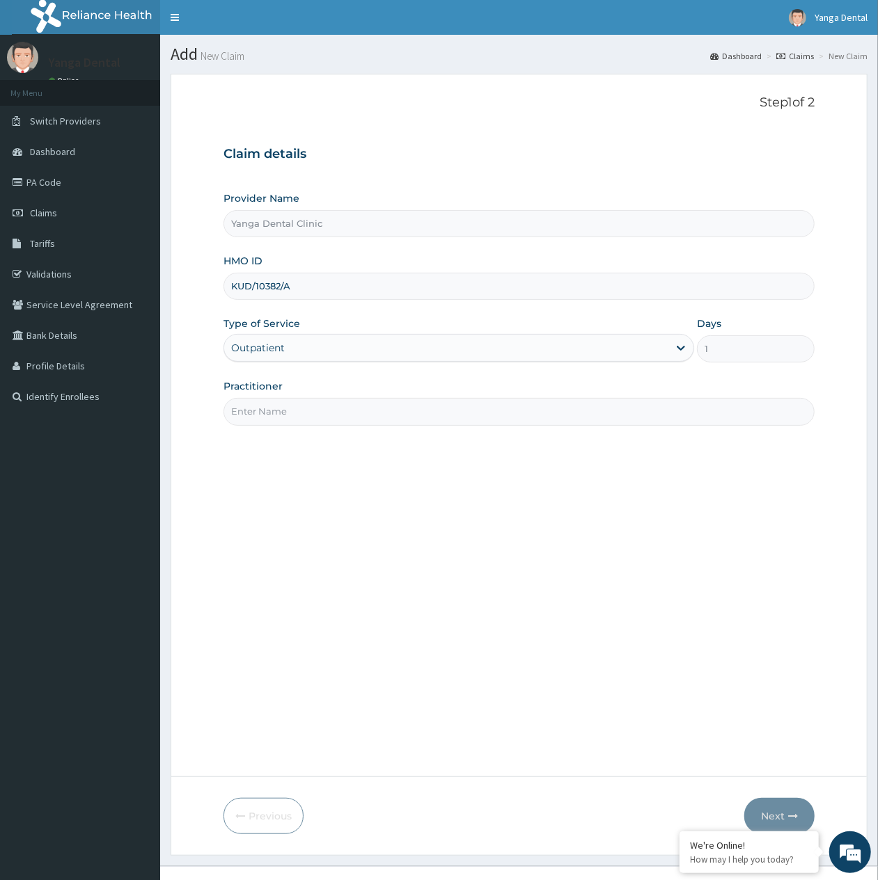
click at [288, 408] on input "Practitioner" at bounding box center [518, 411] width 591 height 27
type input "Ehis"
click at [775, 814] on button "Next" at bounding box center [779, 816] width 70 height 36
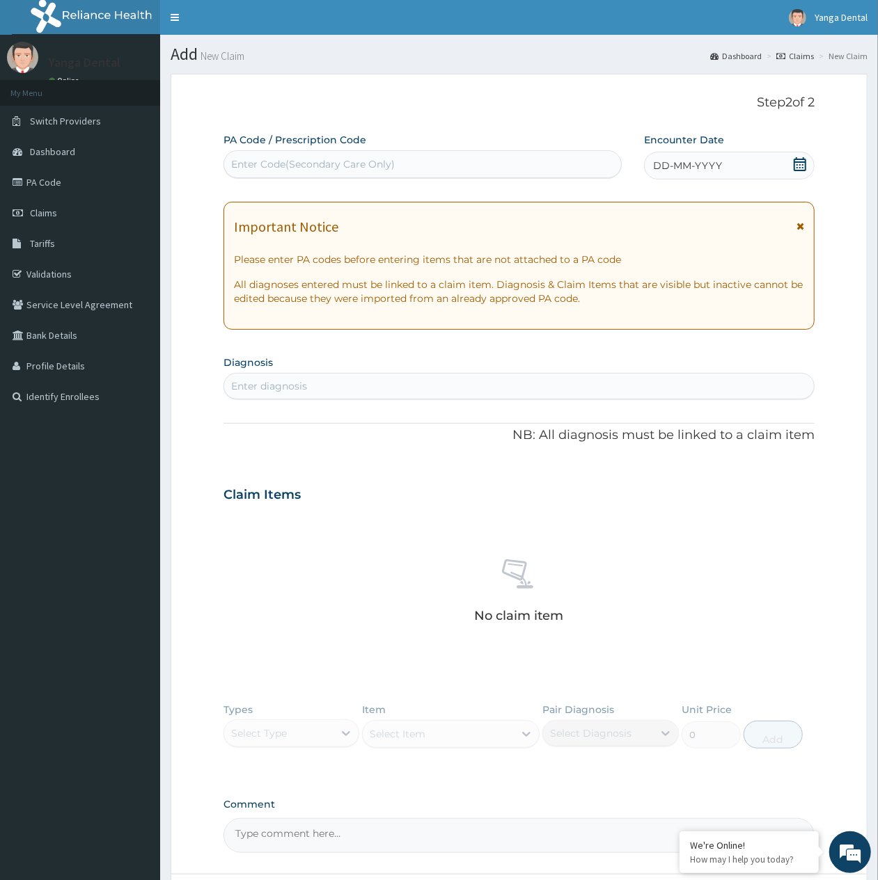
drag, startPoint x: 411, startPoint y: 166, endPoint x: 432, endPoint y: 168, distance: 21.1
click at [424, 168] on div "Enter Code(Secondary Care Only)" at bounding box center [422, 164] width 397 height 22
paste input "PA/262E5B"
type input "PA/262E5B"
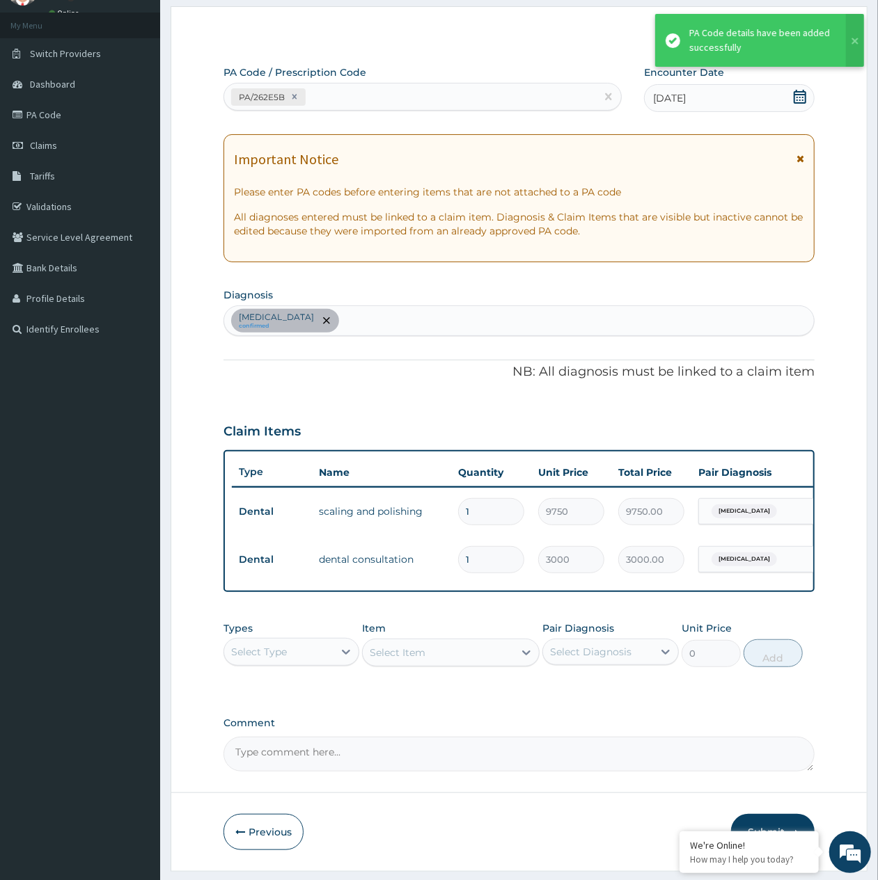
scroll to position [120, 0]
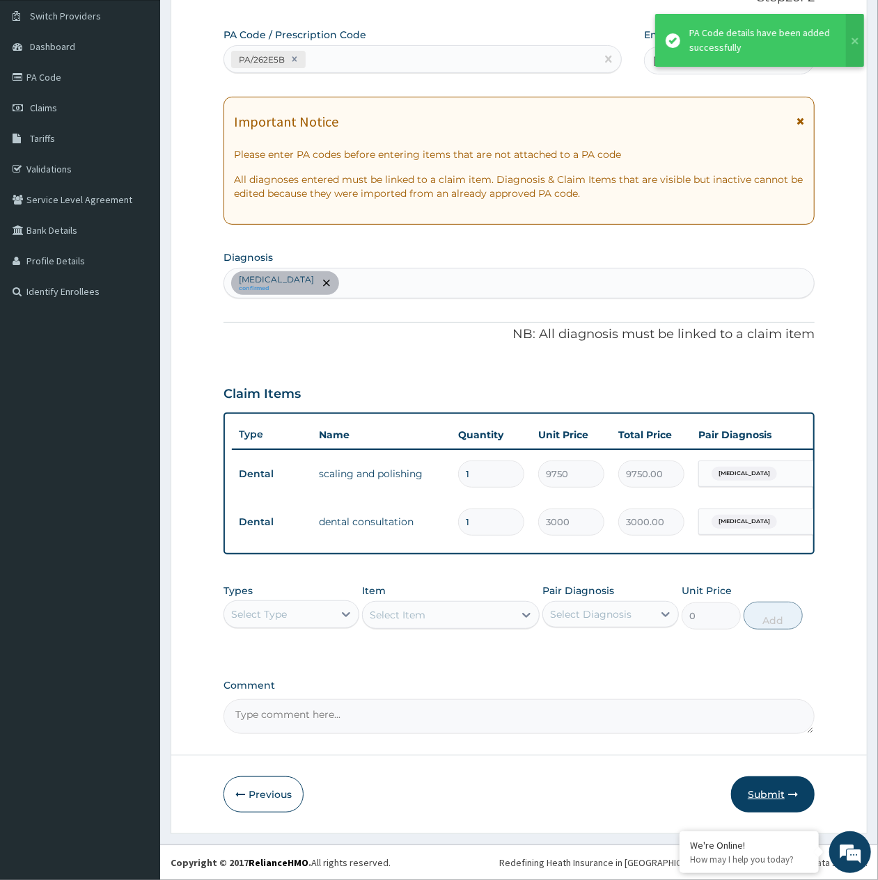
click at [781, 789] on button "Submit" at bounding box center [773, 795] width 84 height 36
